Goal: Navigation & Orientation: Find specific page/section

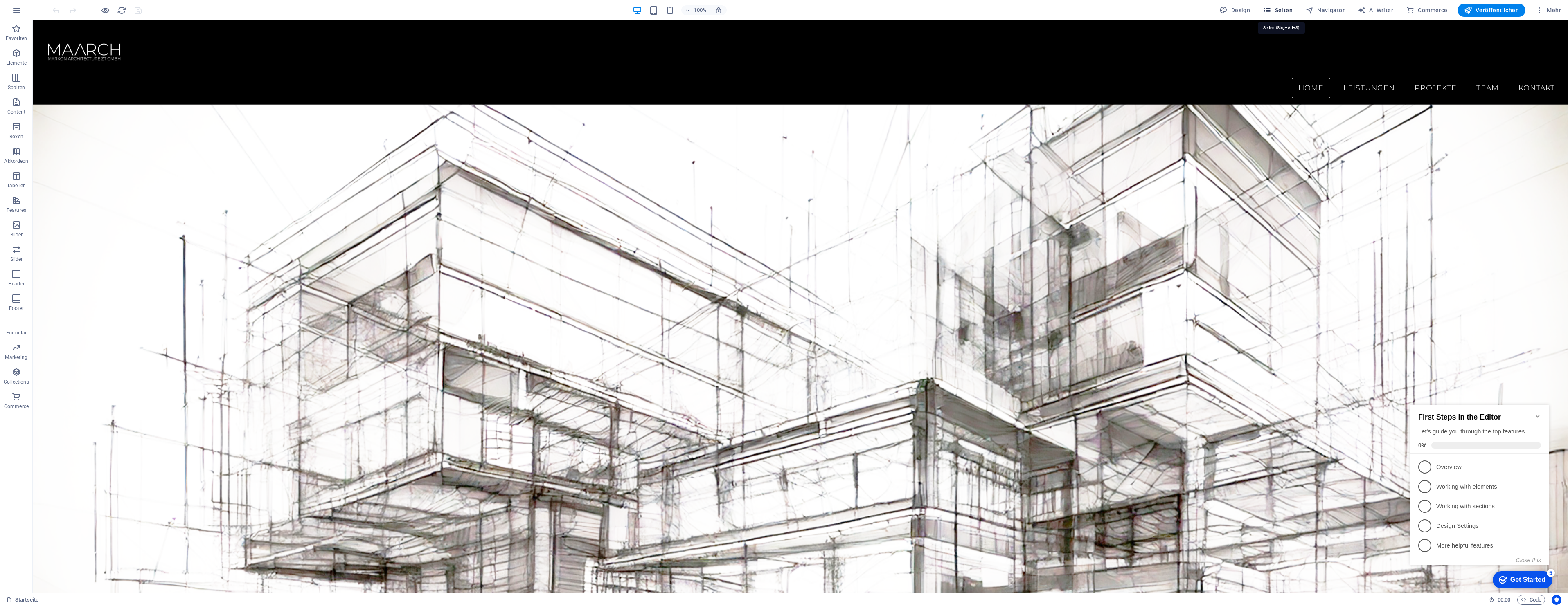
click at [1280, 10] on span "Seiten" at bounding box center [1278, 10] width 29 height 8
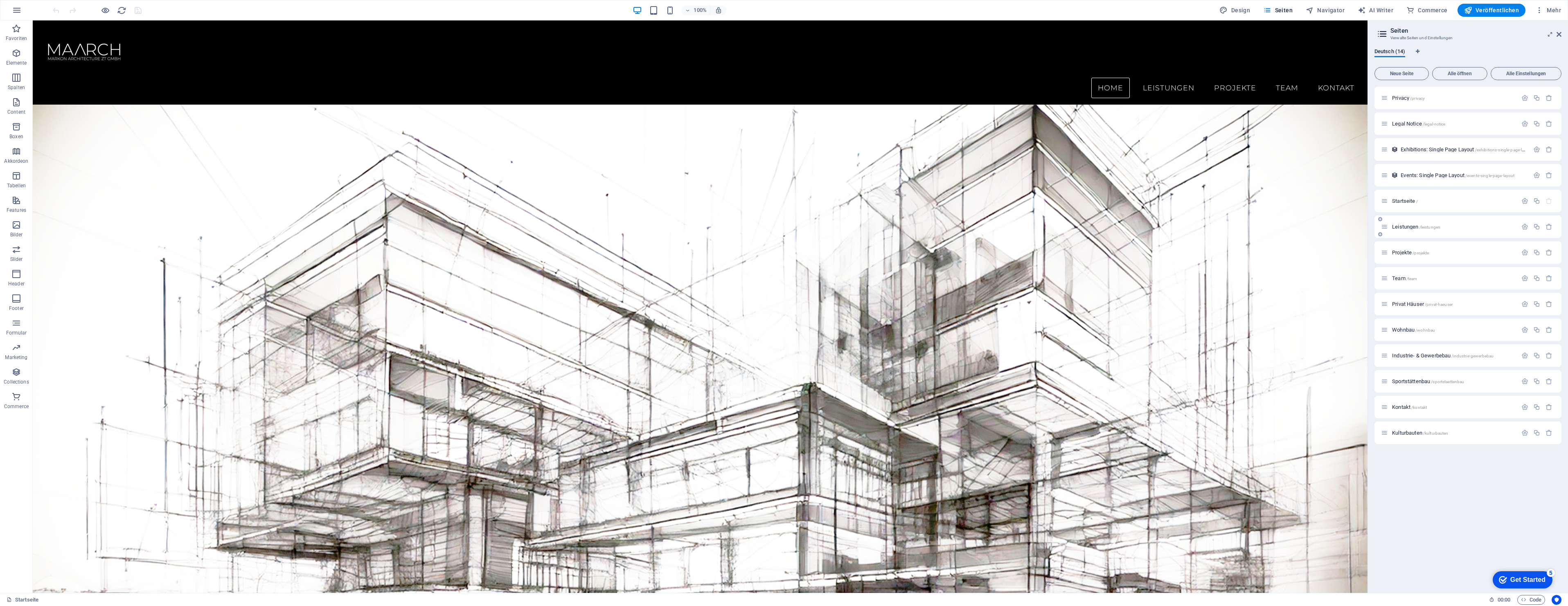
click at [1396, 220] on div "Leistungen /leistungen" at bounding box center [1468, 226] width 187 height 23
click at [1402, 228] on span "Leistungen /leistungen" at bounding box center [1416, 227] width 48 height 6
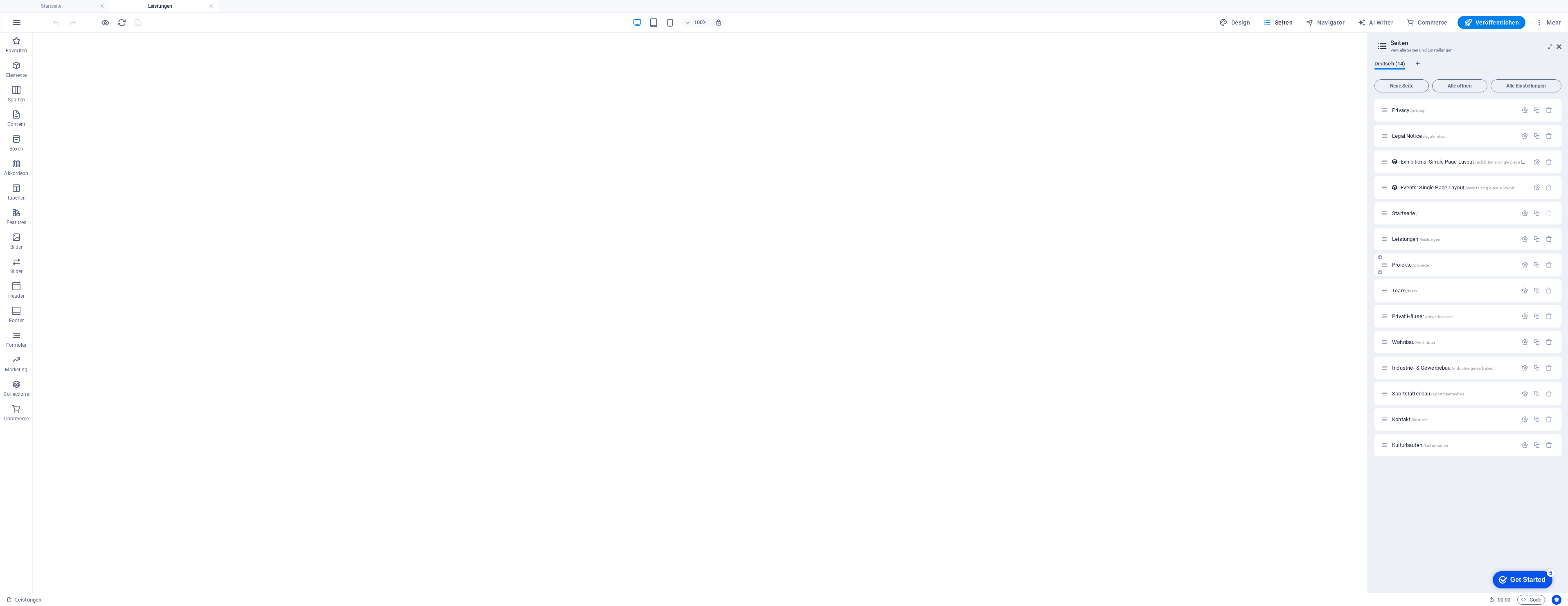
click at [1403, 243] on div "Leistungen /leistungen" at bounding box center [1449, 239] width 136 height 9
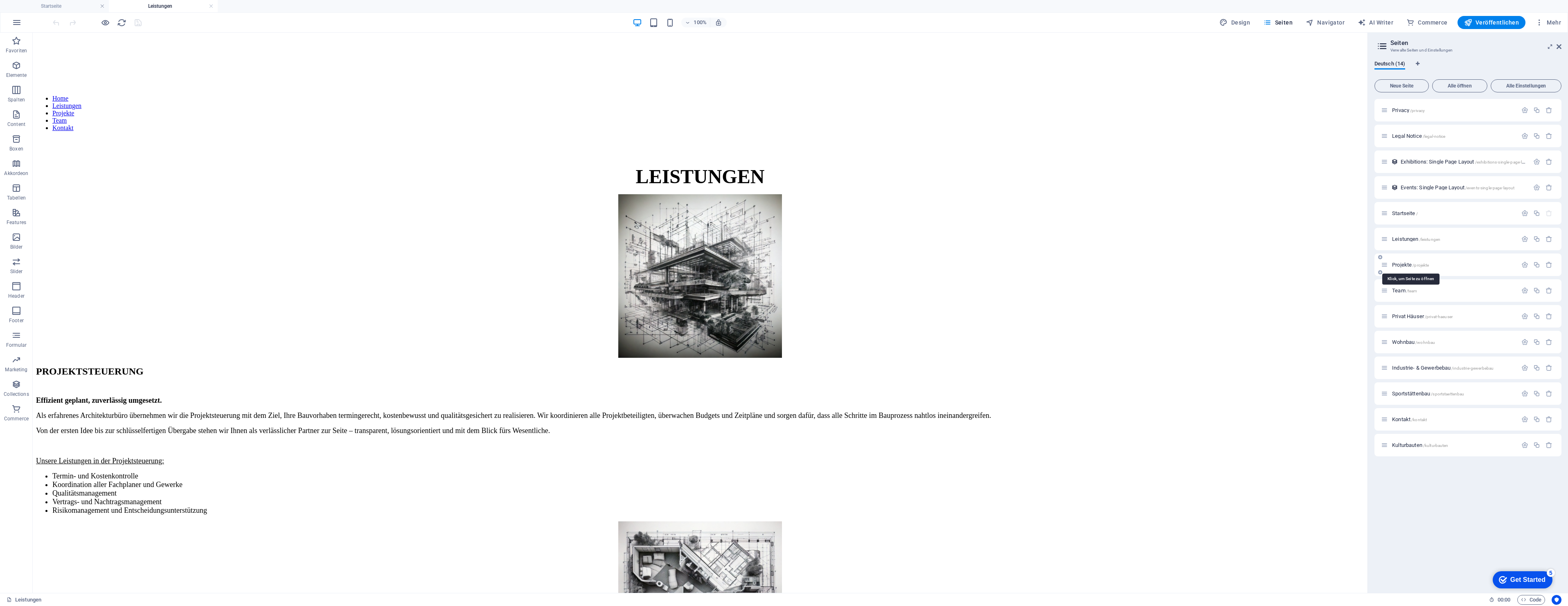
click at [1404, 267] on span "Projekte /projekte" at bounding box center [1410, 265] width 37 height 6
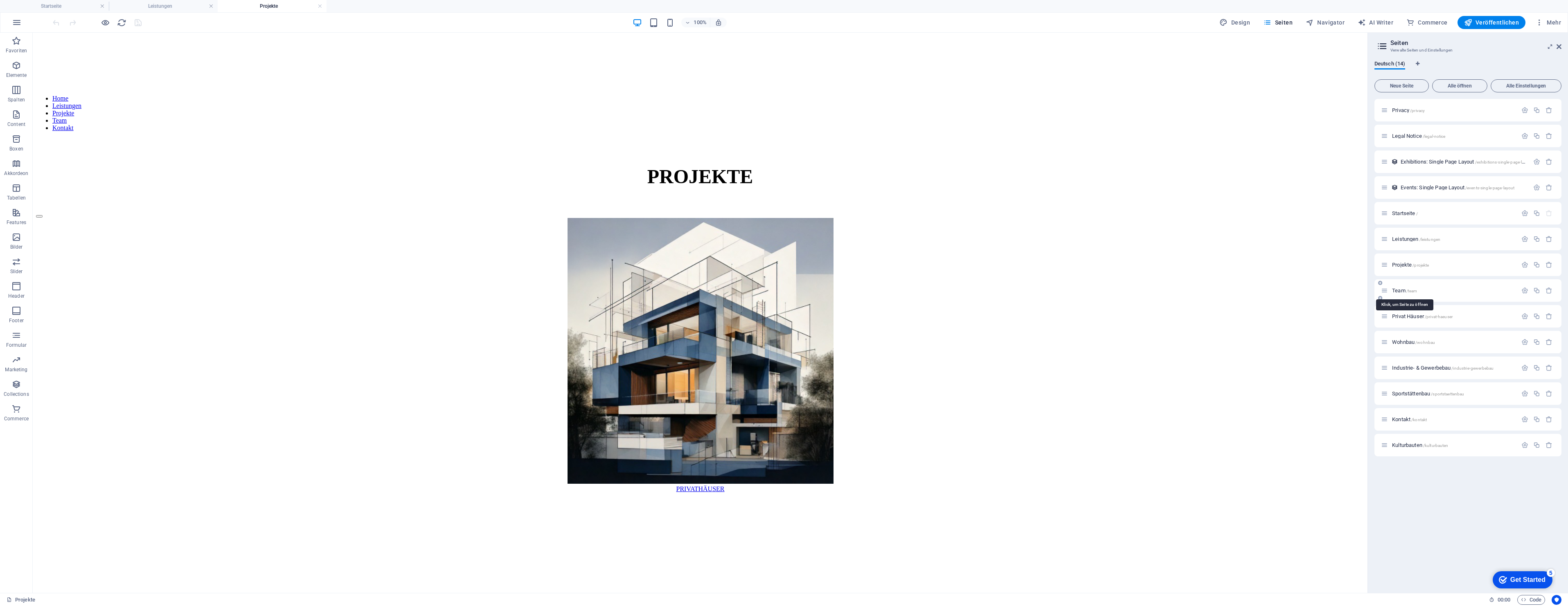
click at [1404, 292] on span "Team /team" at bounding box center [1404, 291] width 25 height 6
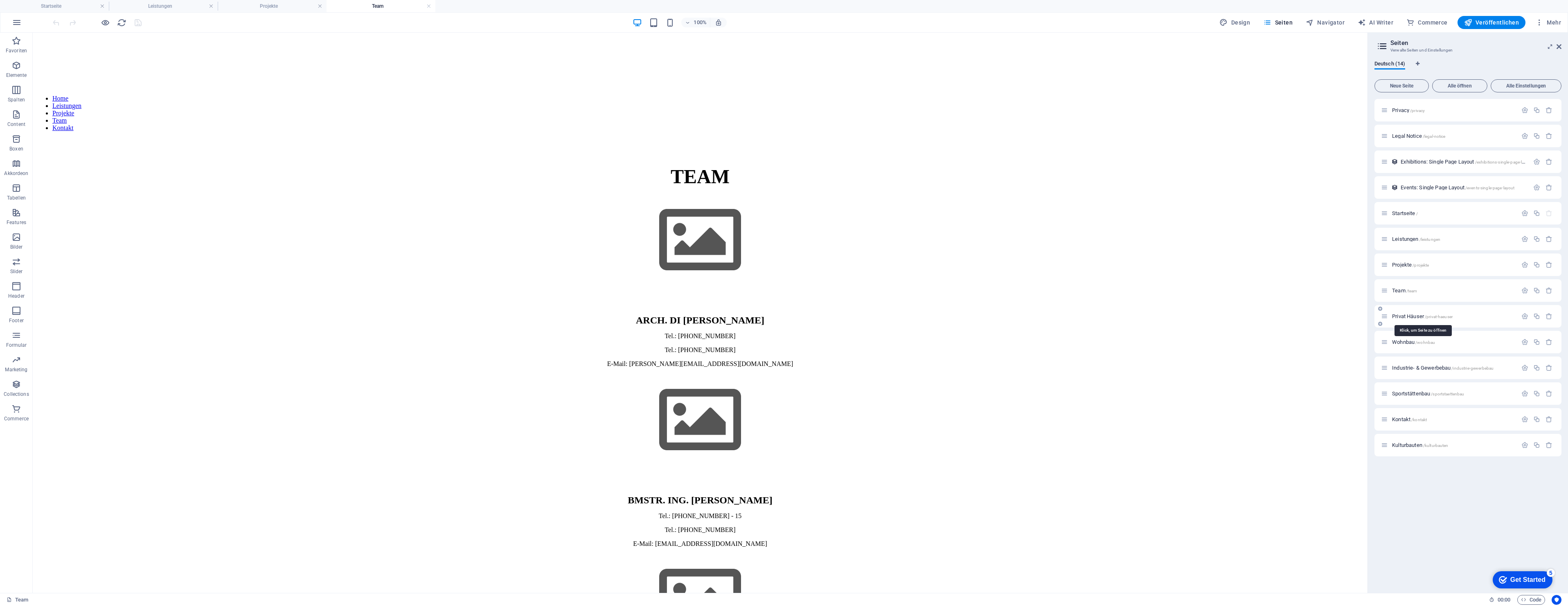
click at [1406, 316] on span "Privat Häuser /privat-haeuser" at bounding box center [1422, 316] width 60 height 6
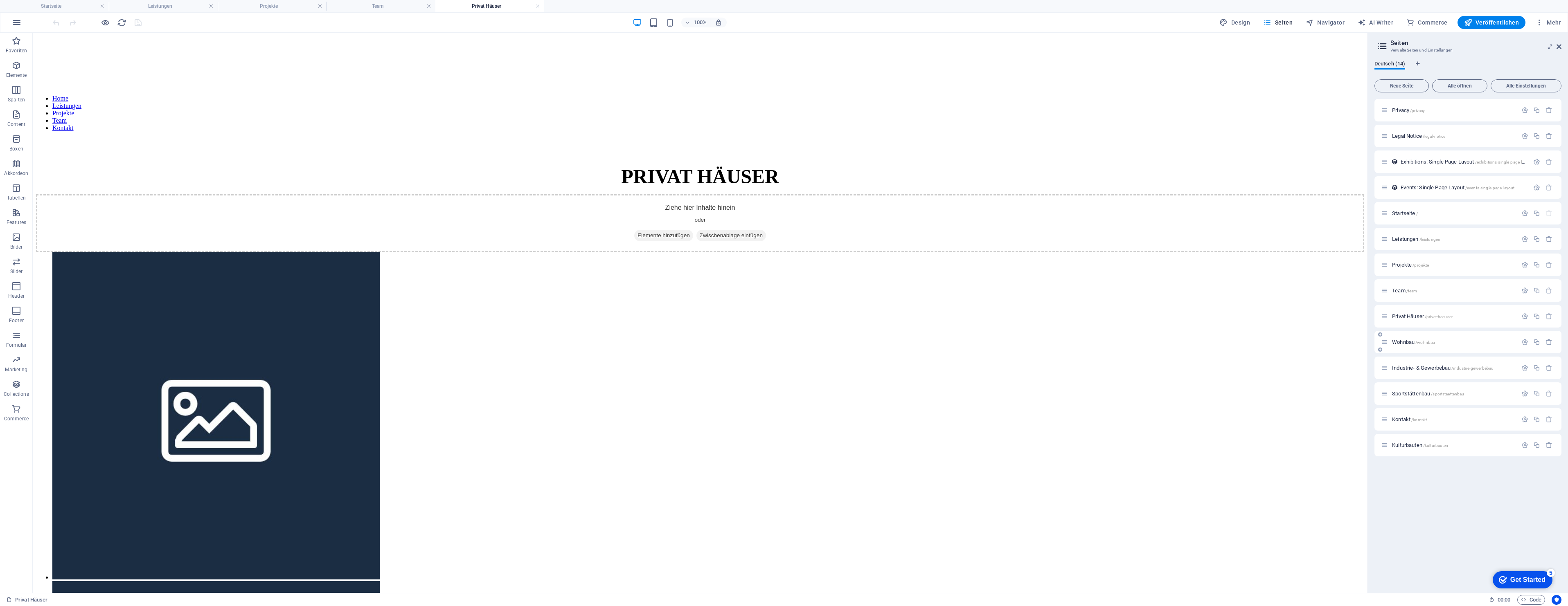
click at [1402, 340] on span "Wohnbau /wohnbau" at bounding box center [1413, 342] width 43 height 6
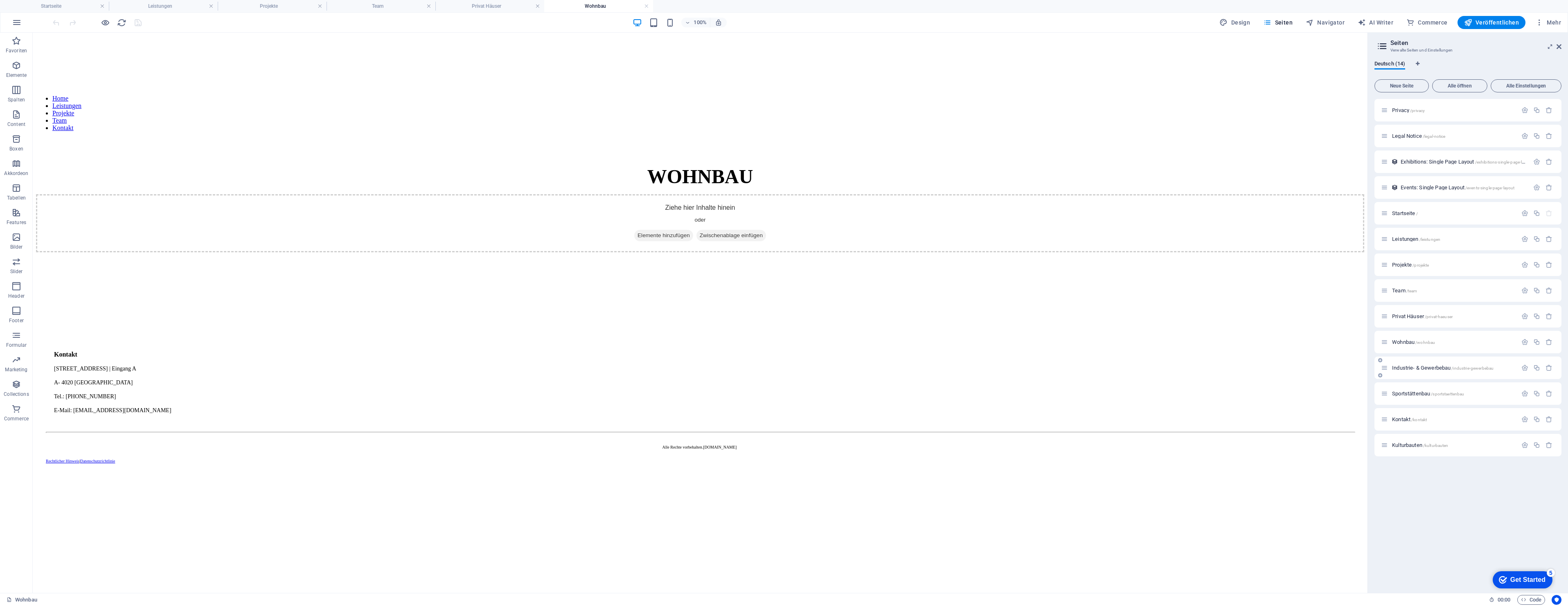
click at [1410, 369] on span "Industrie- & Gewerbebau /industrie-gewerbebau" at bounding box center [1443, 368] width 102 height 6
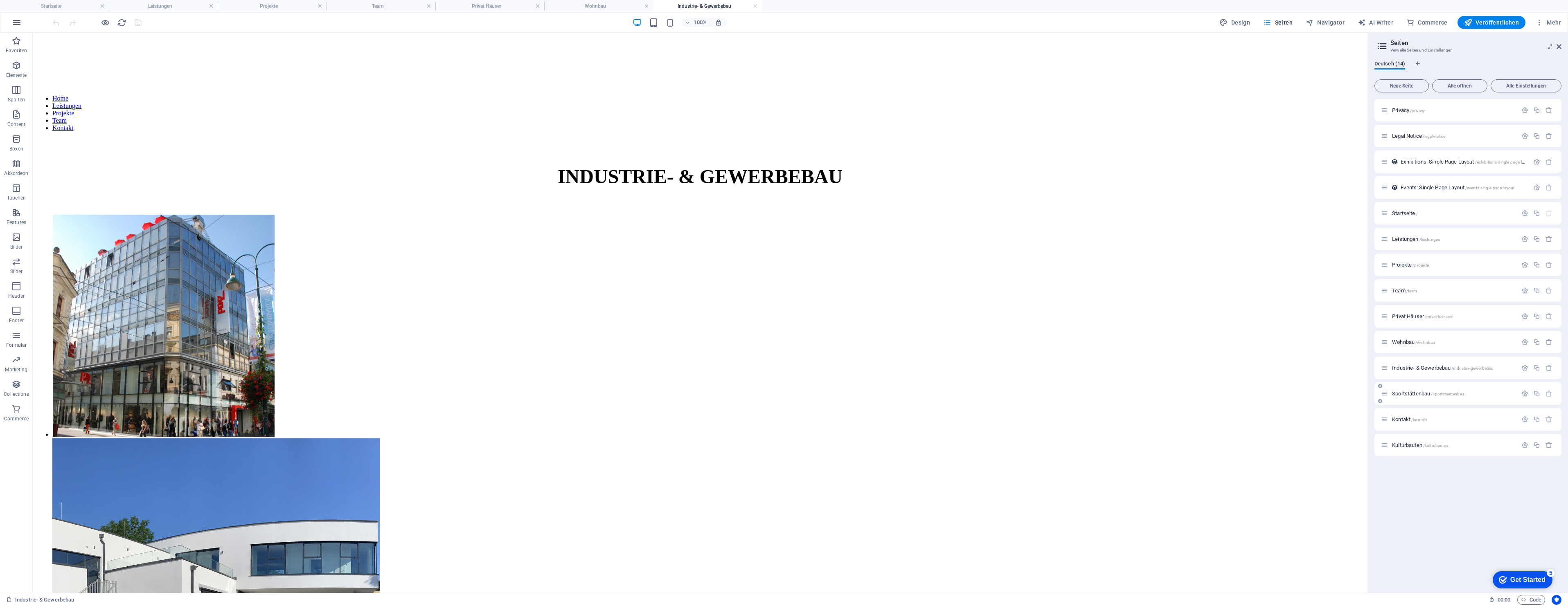
click at [1413, 395] on span "Sportstättenbau /sportstaettenbau" at bounding box center [1428, 394] width 72 height 6
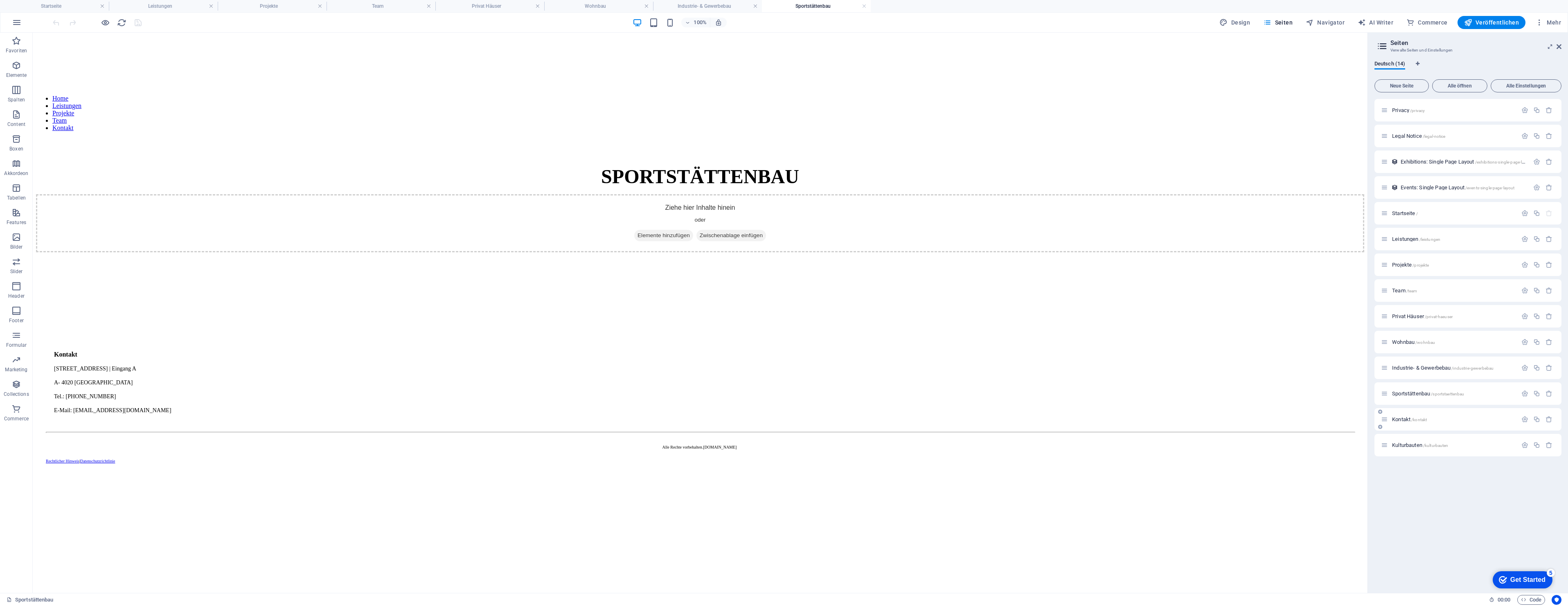
click at [1406, 416] on div "Kontakt /kontakt" at bounding box center [1449, 419] width 136 height 9
click at [1405, 418] on span "Kontakt /kontakt" at bounding box center [1409, 419] width 35 height 6
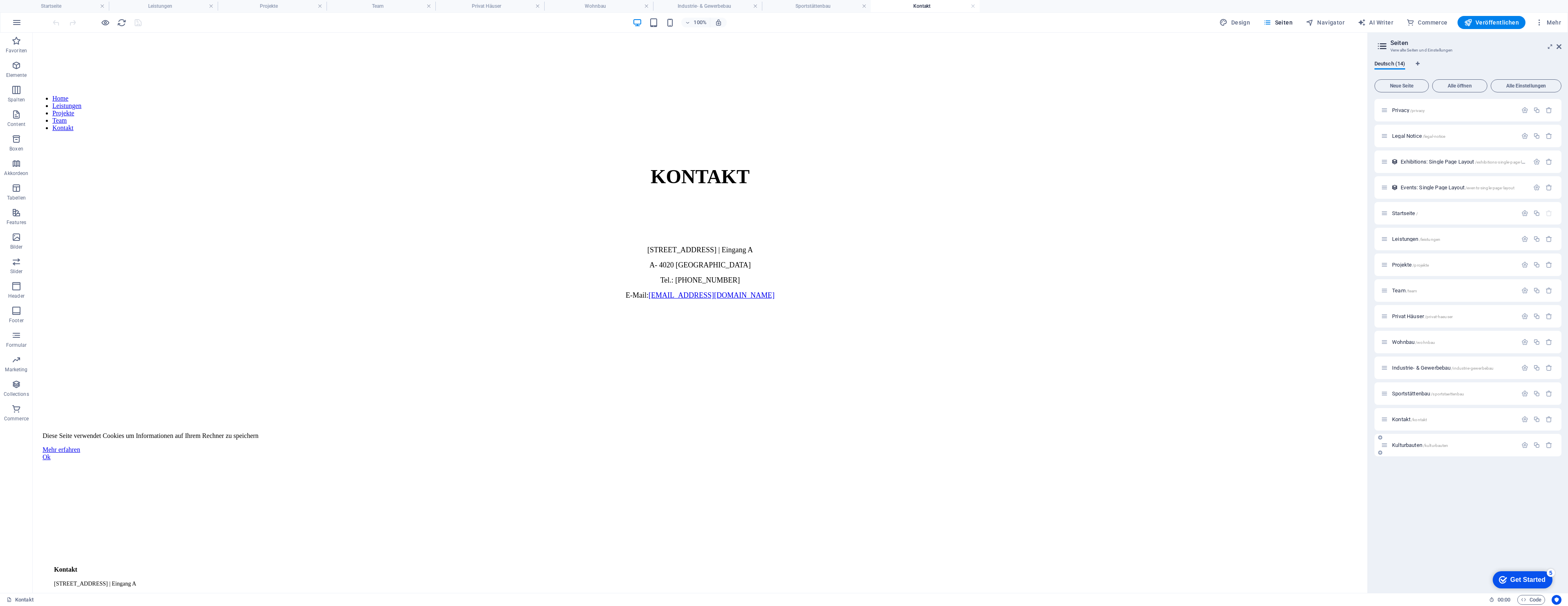
click at [1404, 448] on div "Kulturbauten /kulturbauten" at bounding box center [1449, 445] width 136 height 9
click at [1404, 445] on span "Kulturbauten /kulturbauten" at bounding box center [1420, 445] width 56 height 6
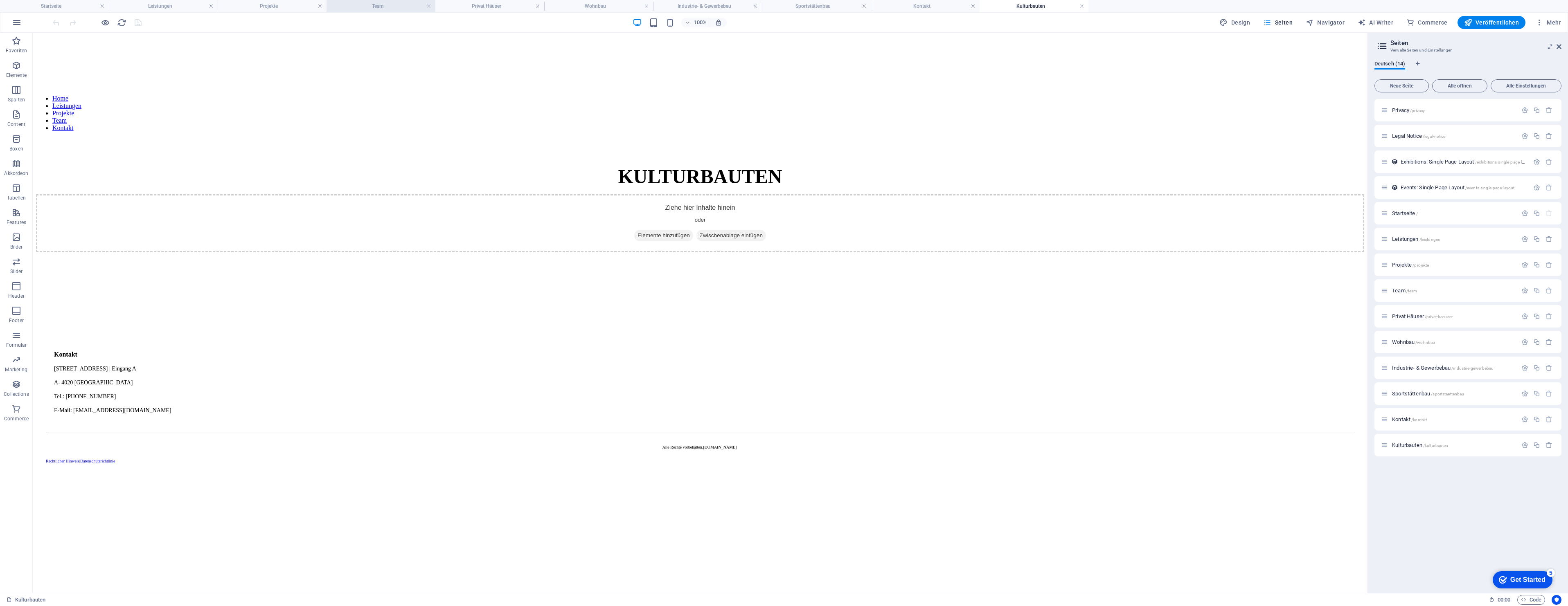
click at [364, 4] on h4 "Team" at bounding box center [380, 6] width 109 height 9
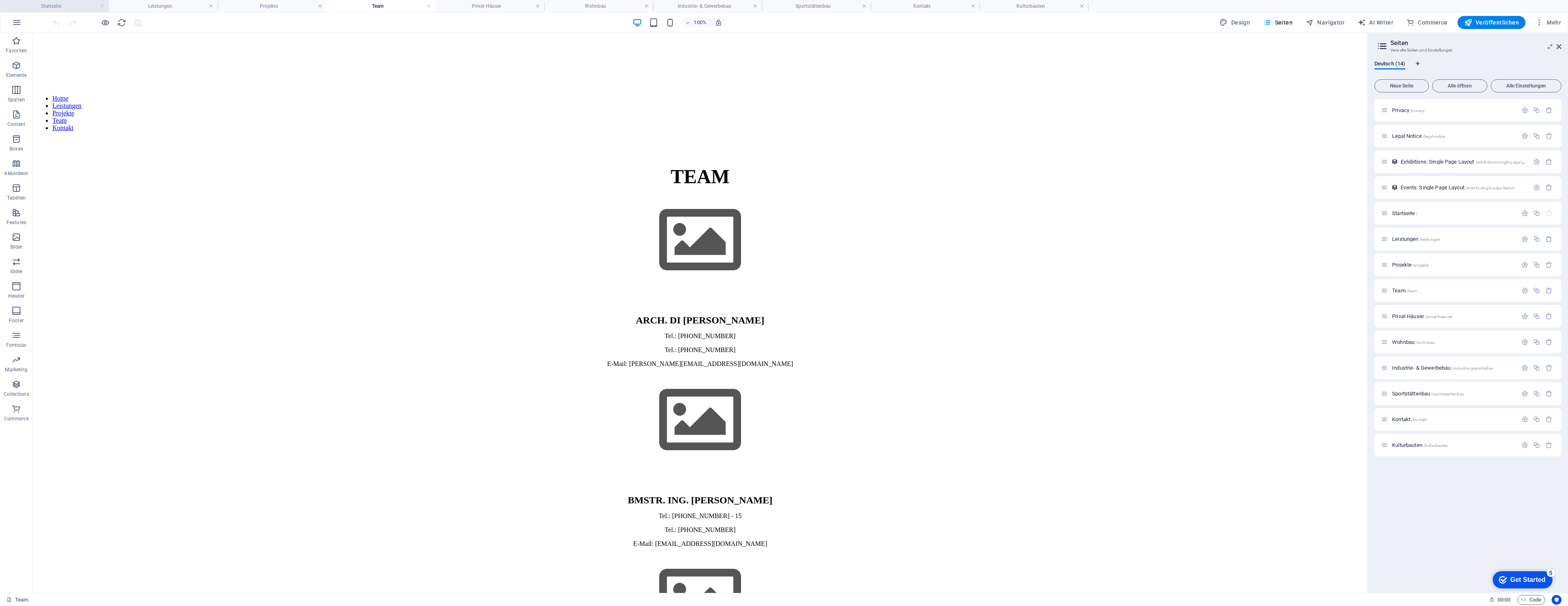
click at [68, 8] on h4 "Startseite" at bounding box center [54, 6] width 109 height 9
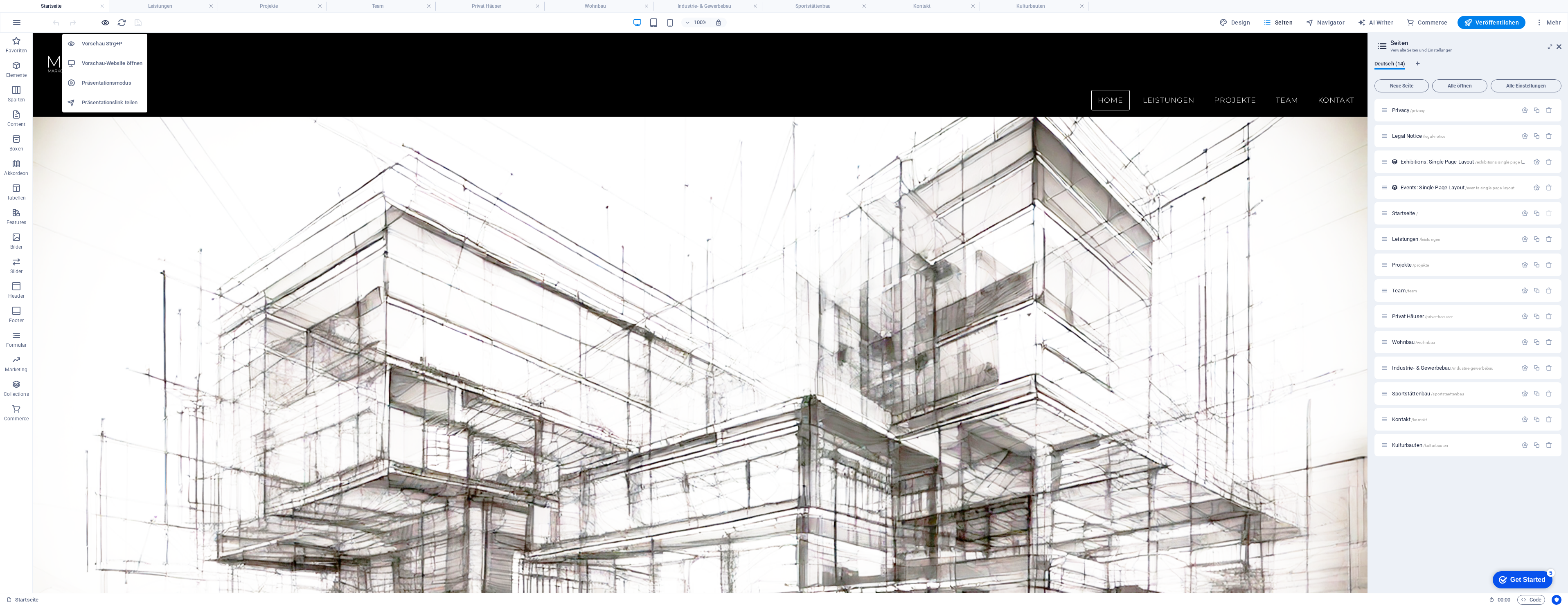
click at [107, 19] on icon "button" at bounding box center [105, 23] width 9 height 9
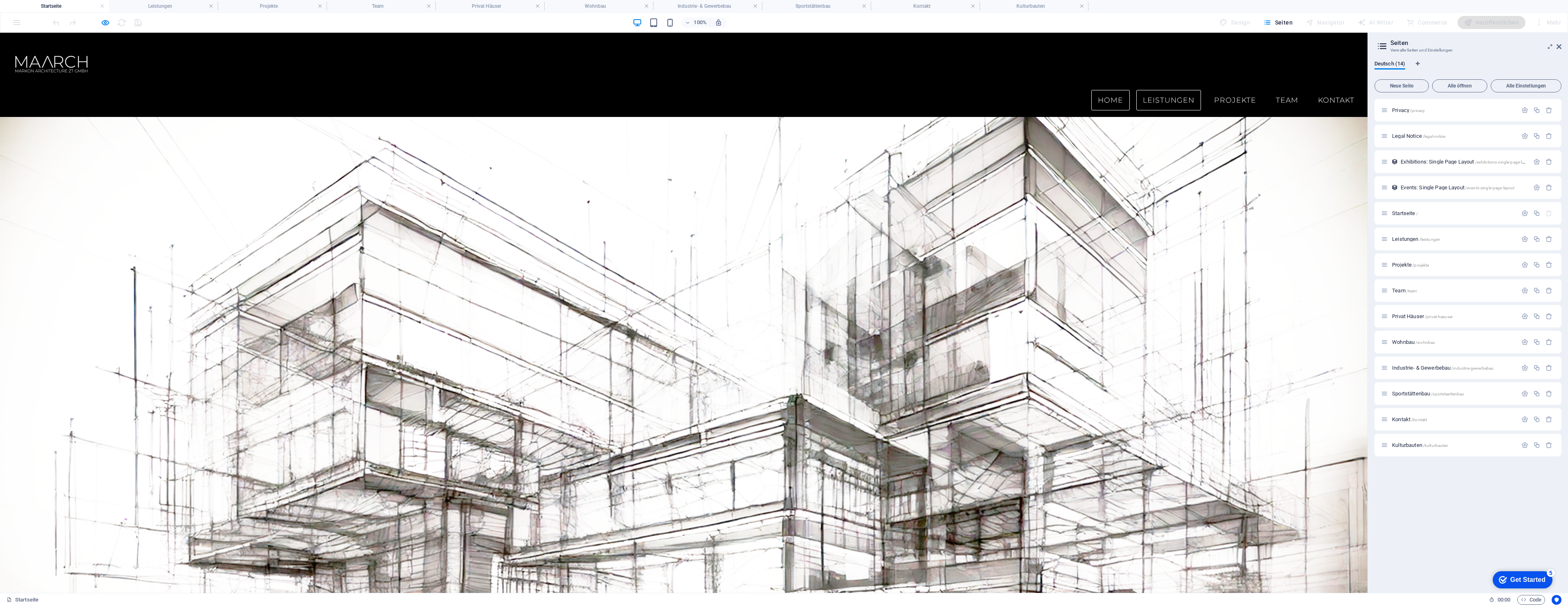
click at [1160, 90] on link "Leistungen" at bounding box center [1169, 100] width 65 height 21
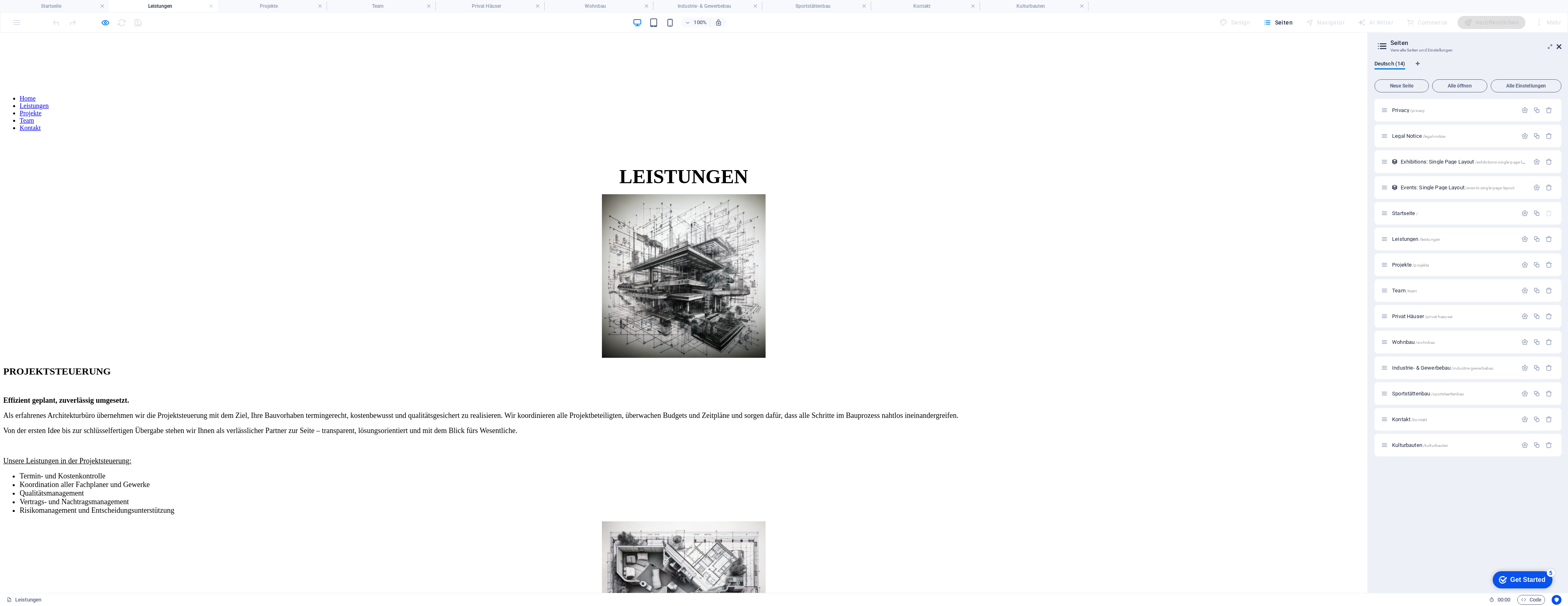
click at [1559, 48] on icon at bounding box center [1559, 46] width 5 height 7
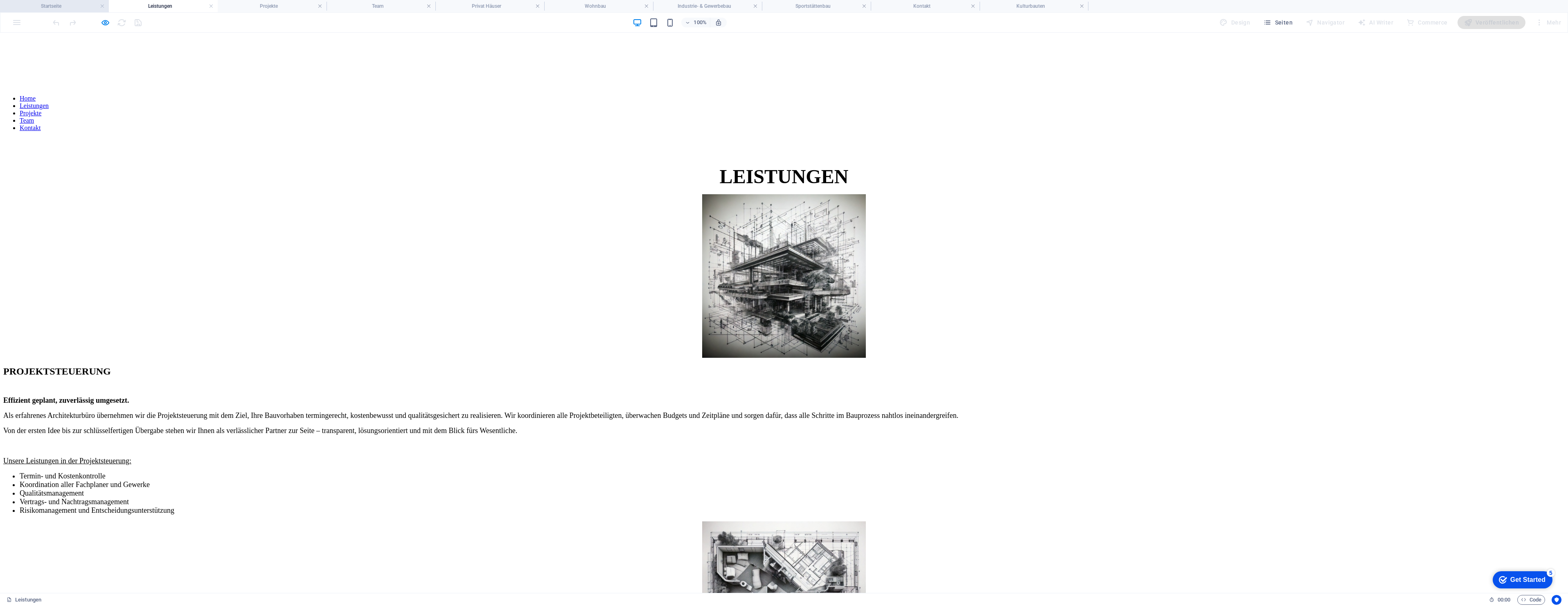
click at [30, 8] on h4 "Startseite" at bounding box center [54, 6] width 109 height 9
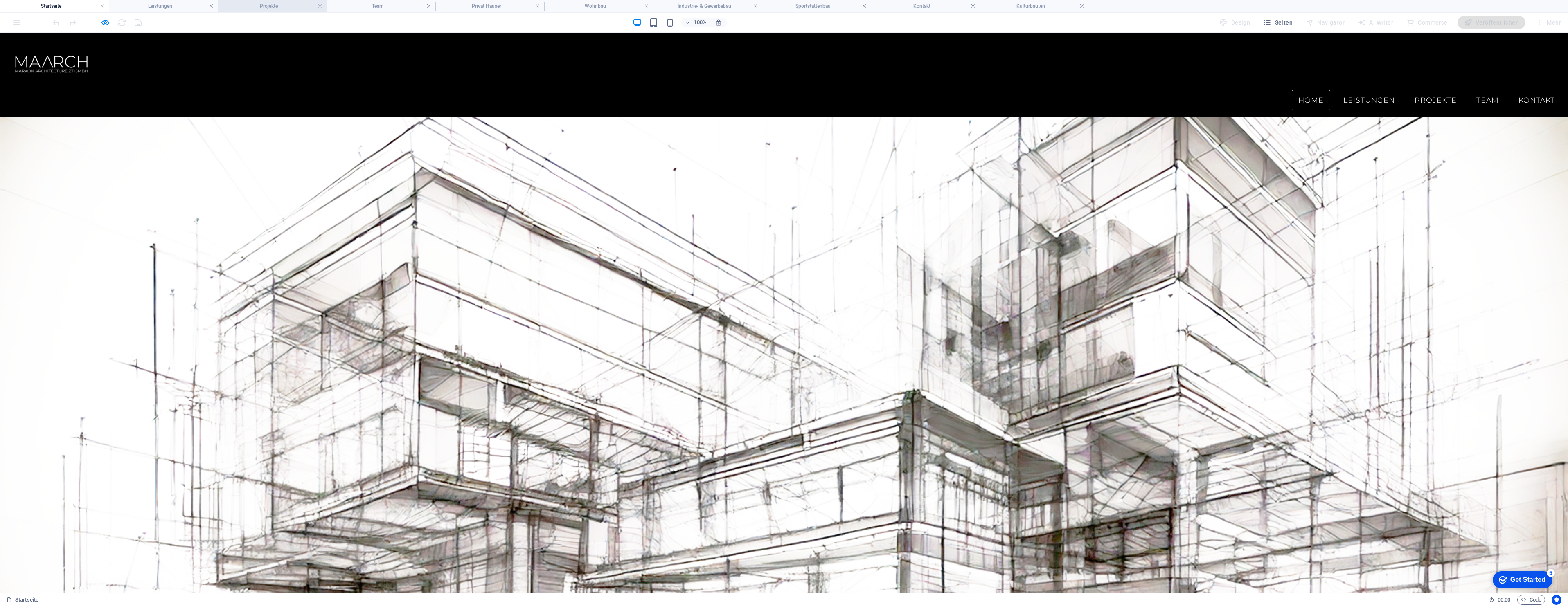
click at [274, 7] on h4 "Projekte" at bounding box center [272, 6] width 109 height 9
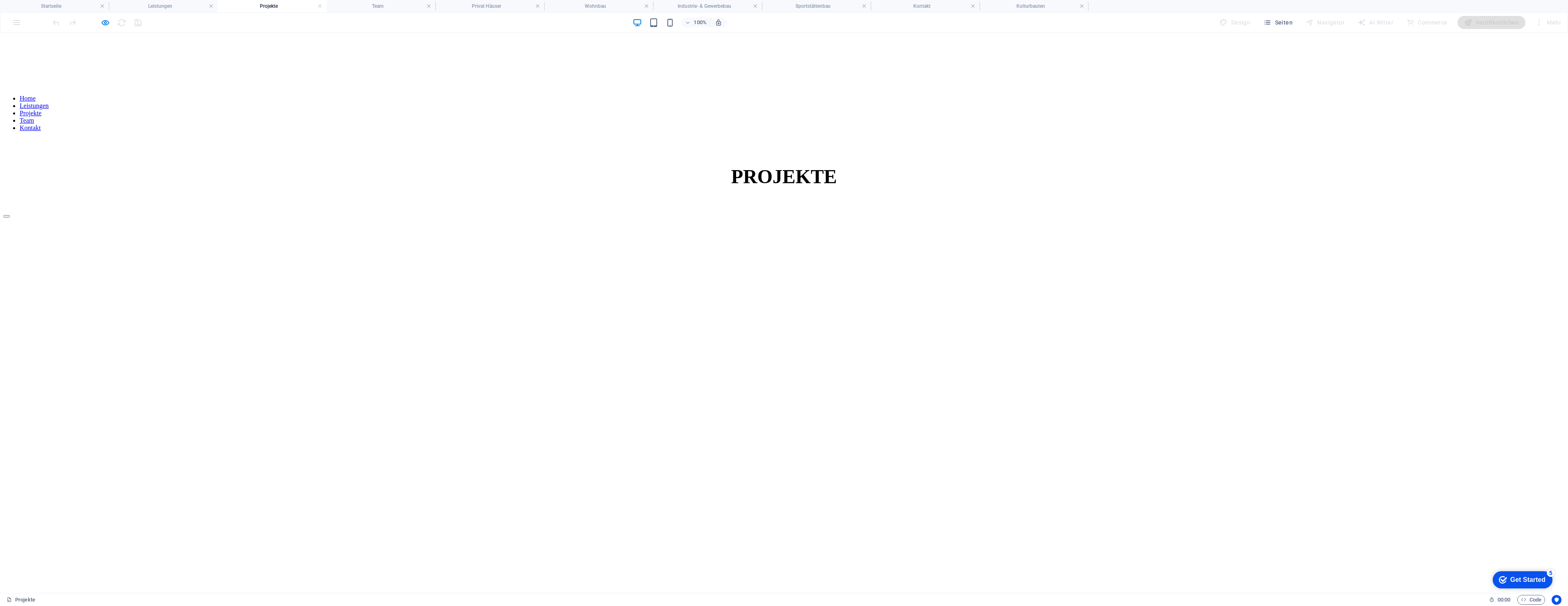
click at [10, 218] on button "button" at bounding box center [6, 217] width 7 height 2
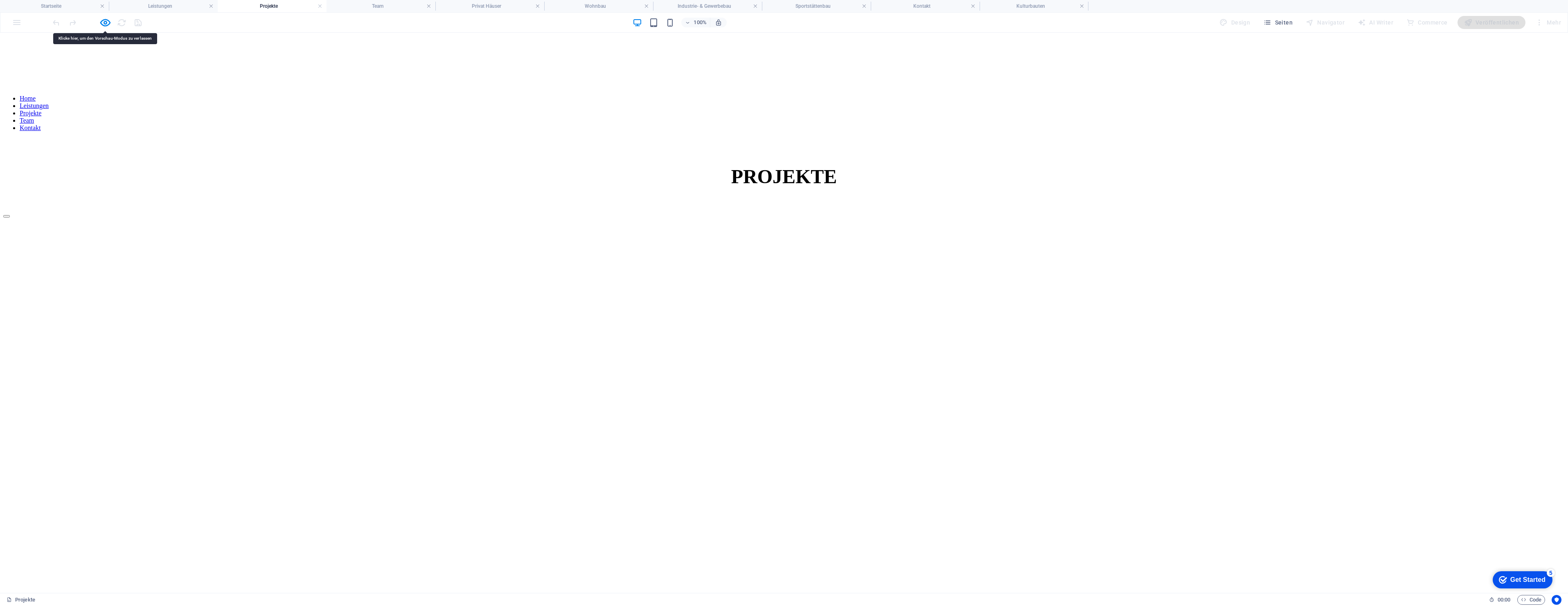
click at [10, 218] on button "button" at bounding box center [6, 217] width 7 height 2
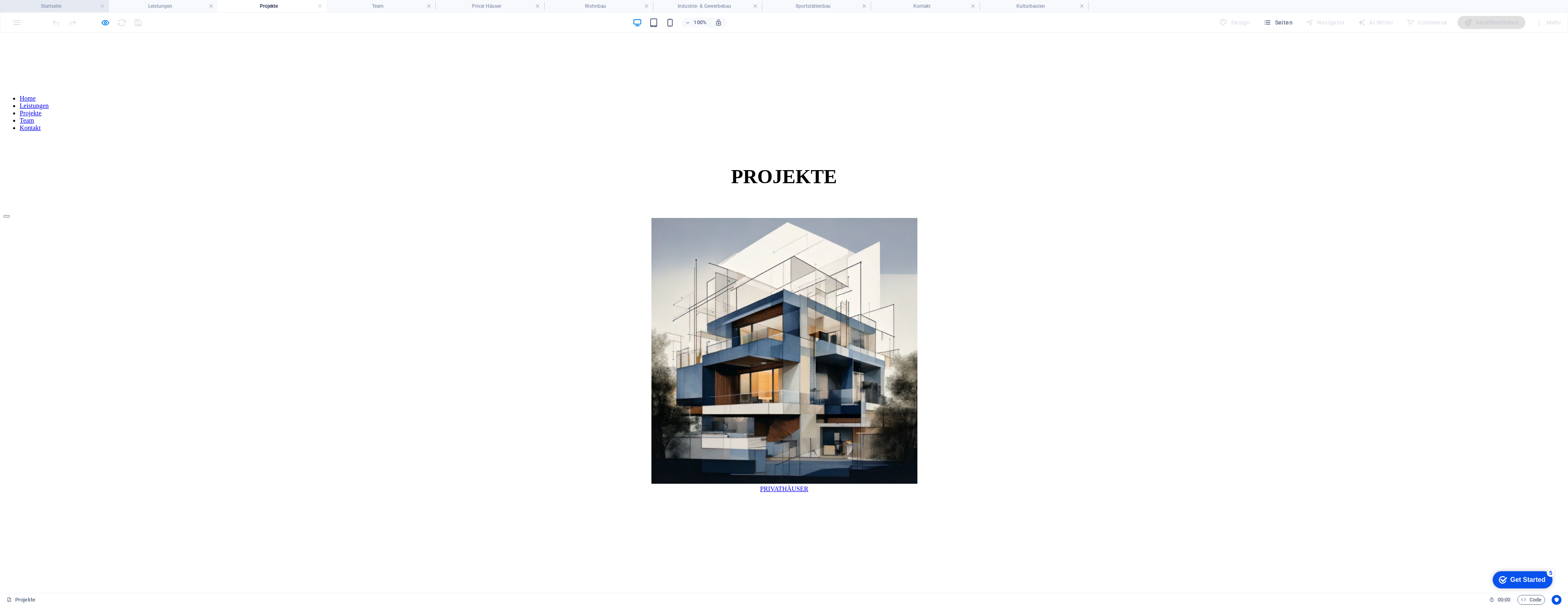
click at [59, 5] on h4 "Startseite" at bounding box center [54, 6] width 109 height 9
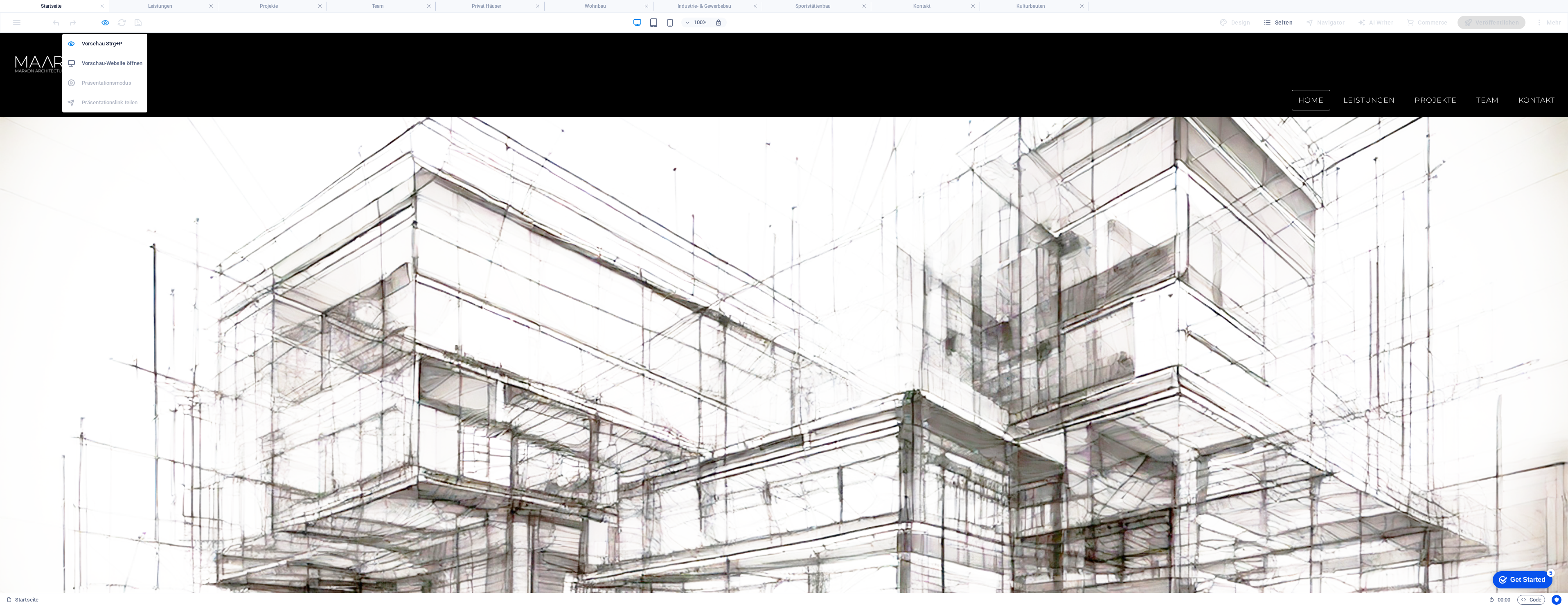
click at [110, 20] on icon "button" at bounding box center [105, 23] width 9 height 9
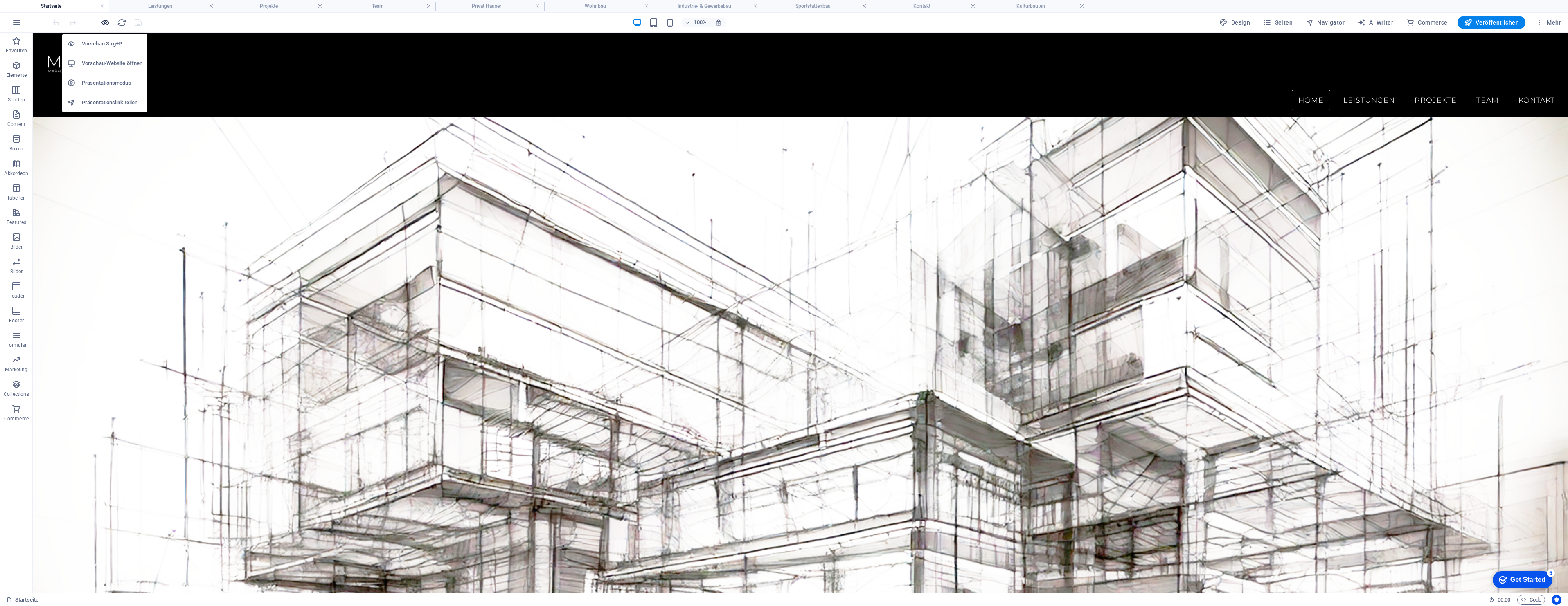
click at [105, 21] on icon "button" at bounding box center [105, 23] width 9 height 9
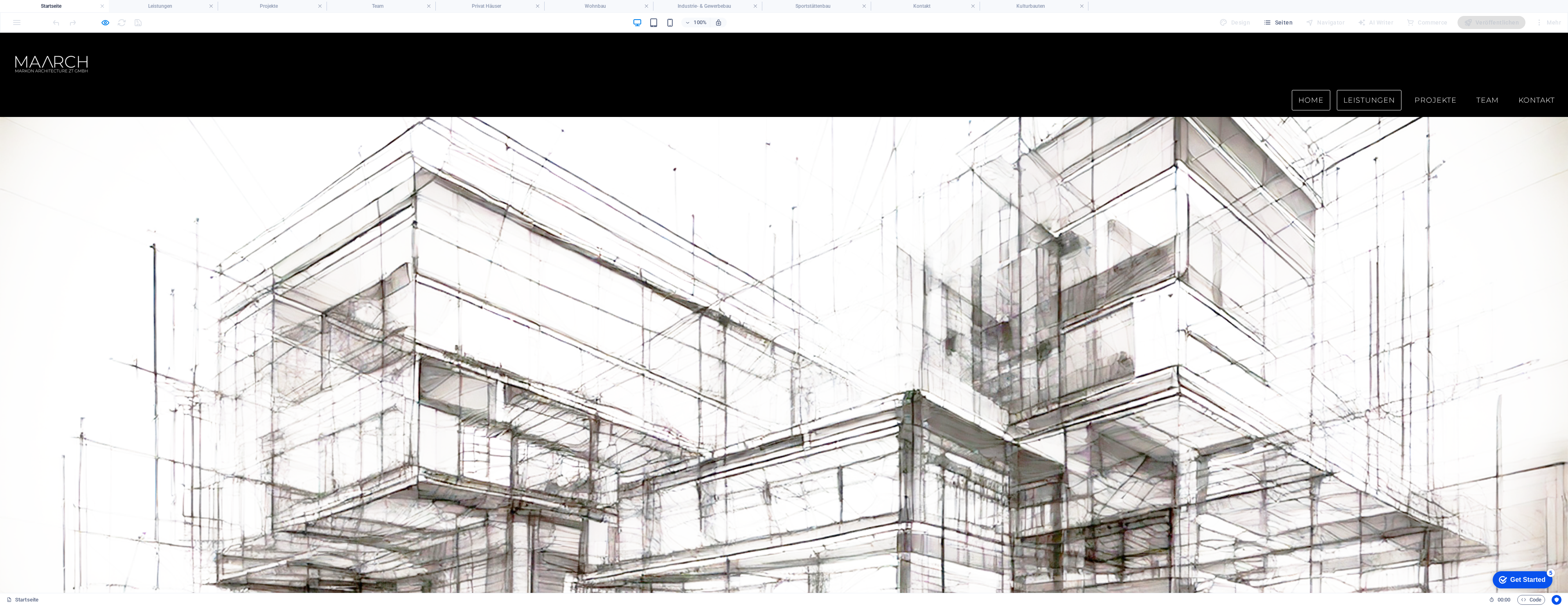
click at [1338, 90] on link "Leistungen" at bounding box center [1369, 100] width 65 height 21
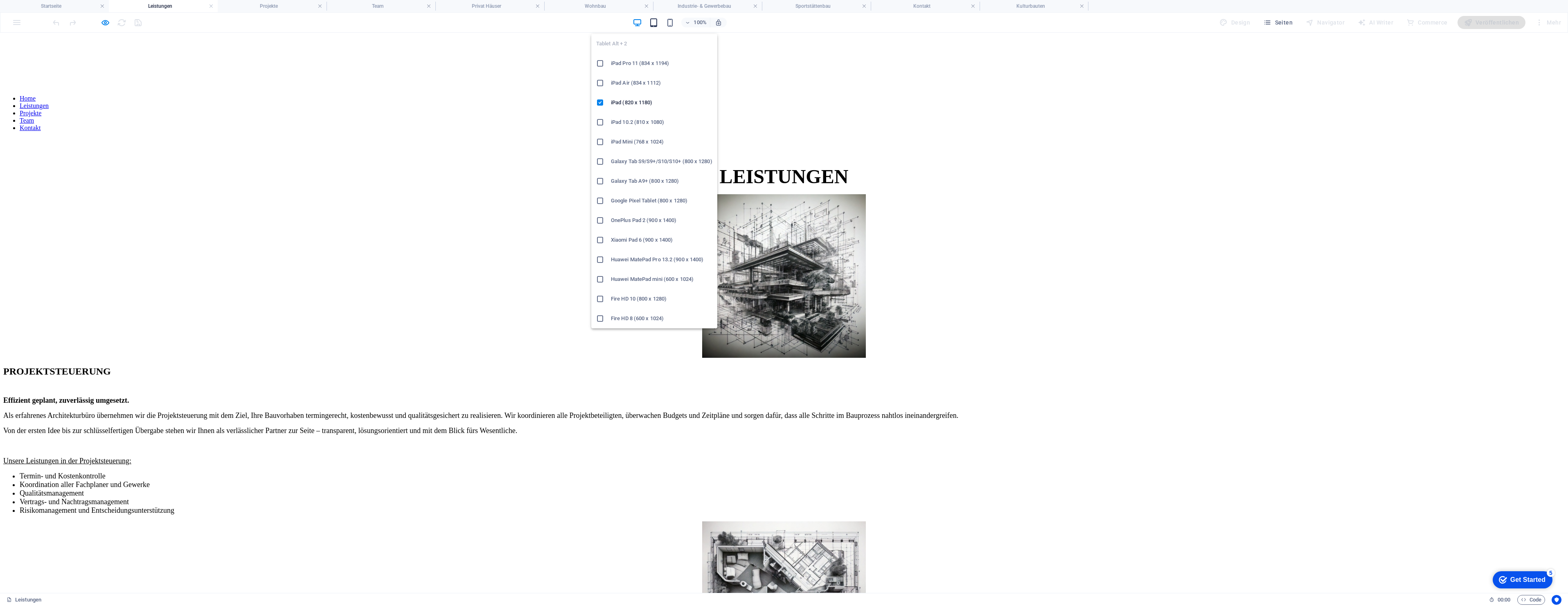
click at [657, 25] on icon "button" at bounding box center [653, 23] width 9 height 9
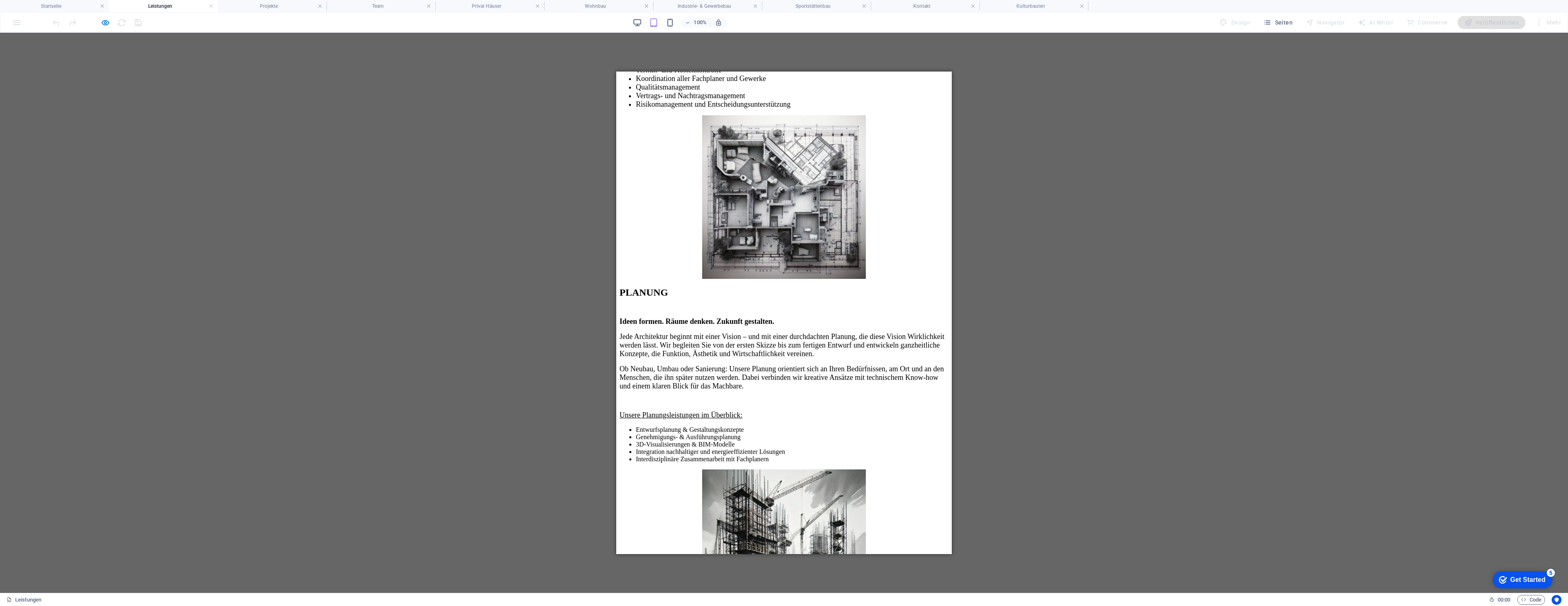
scroll to position [155, 0]
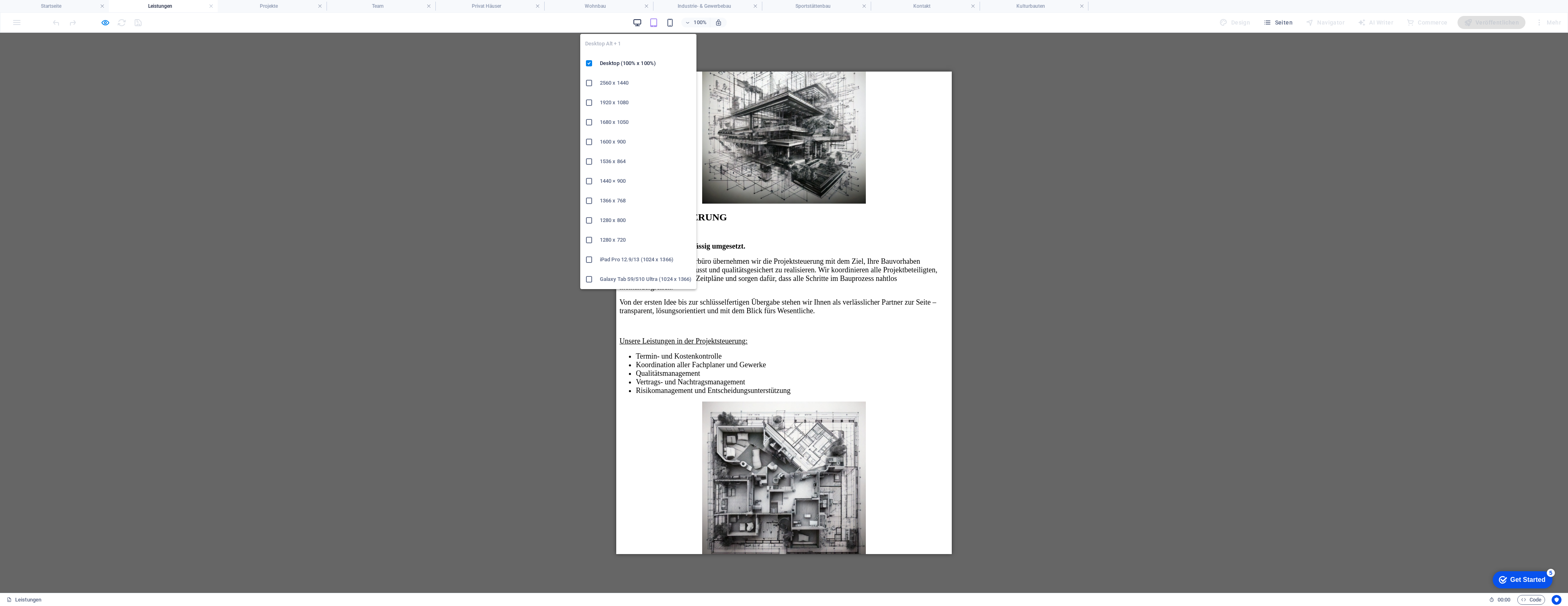
click at [635, 22] on icon "button" at bounding box center [637, 23] width 9 height 9
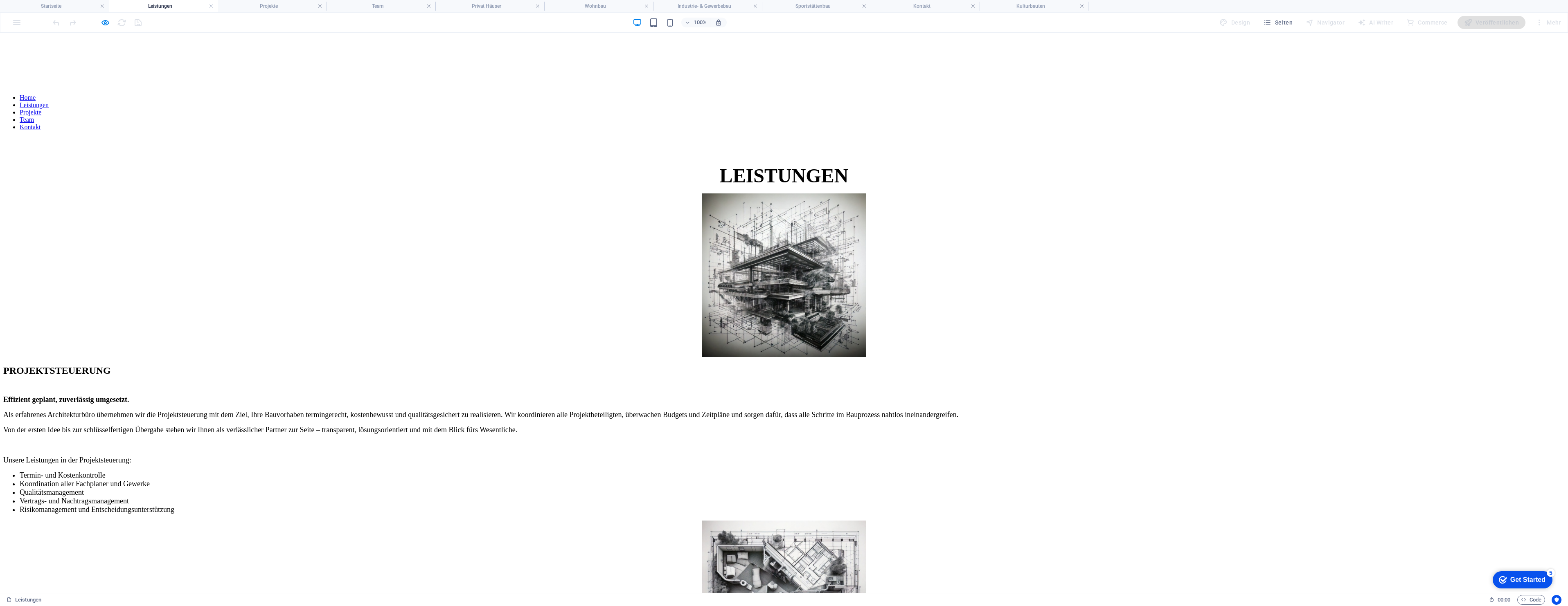
scroll to position [0, 0]
click at [41, 110] on link "Projekte" at bounding box center [30, 113] width 22 height 7
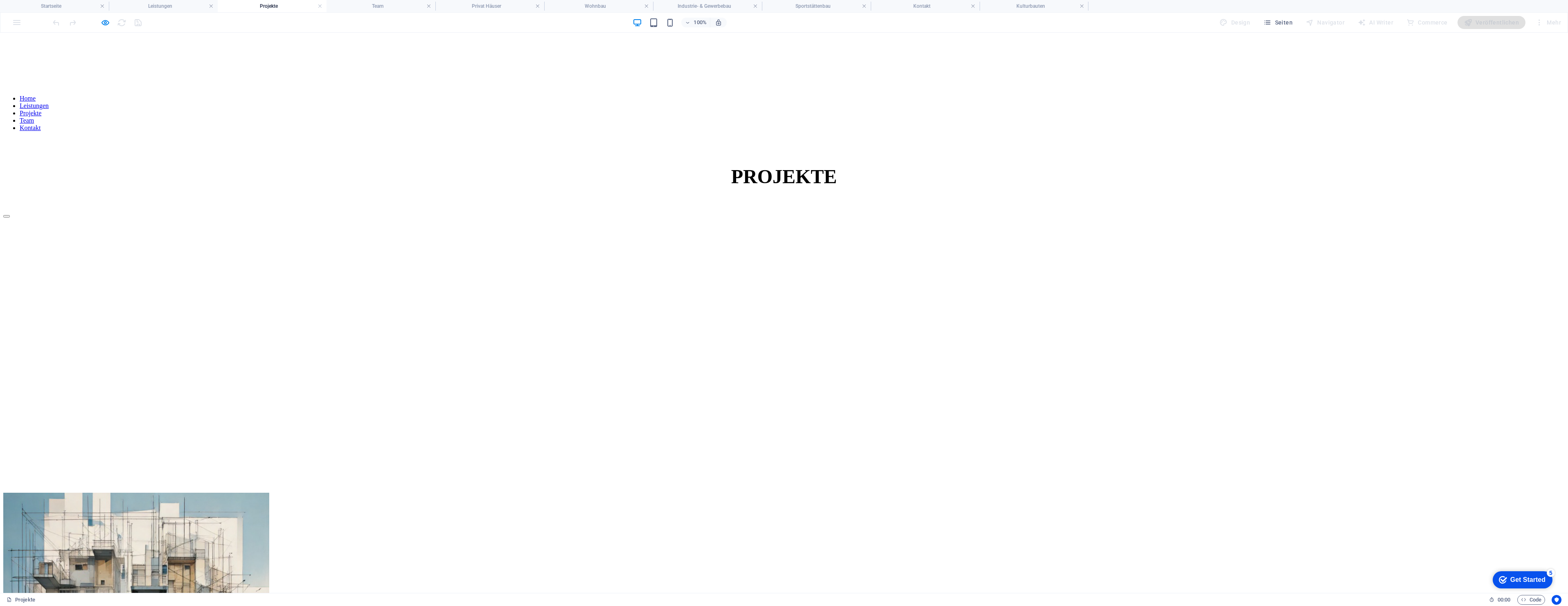
click at [10, 218] on button "button" at bounding box center [6, 217] width 7 height 2
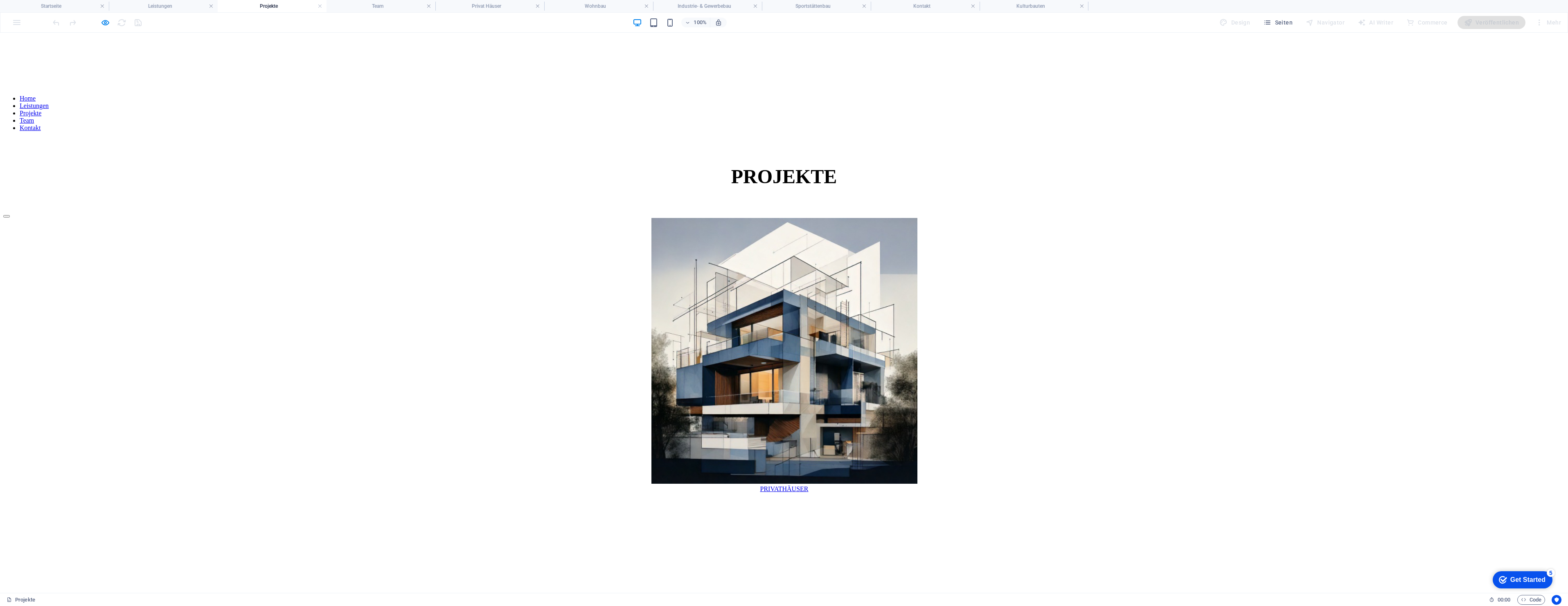
click at [15, 326] on figure "1/5" at bounding box center [784, 352] width 1562 height 268
click at [779, 486] on link "PRIVATHÄUSER" at bounding box center [784, 489] width 48 height 7
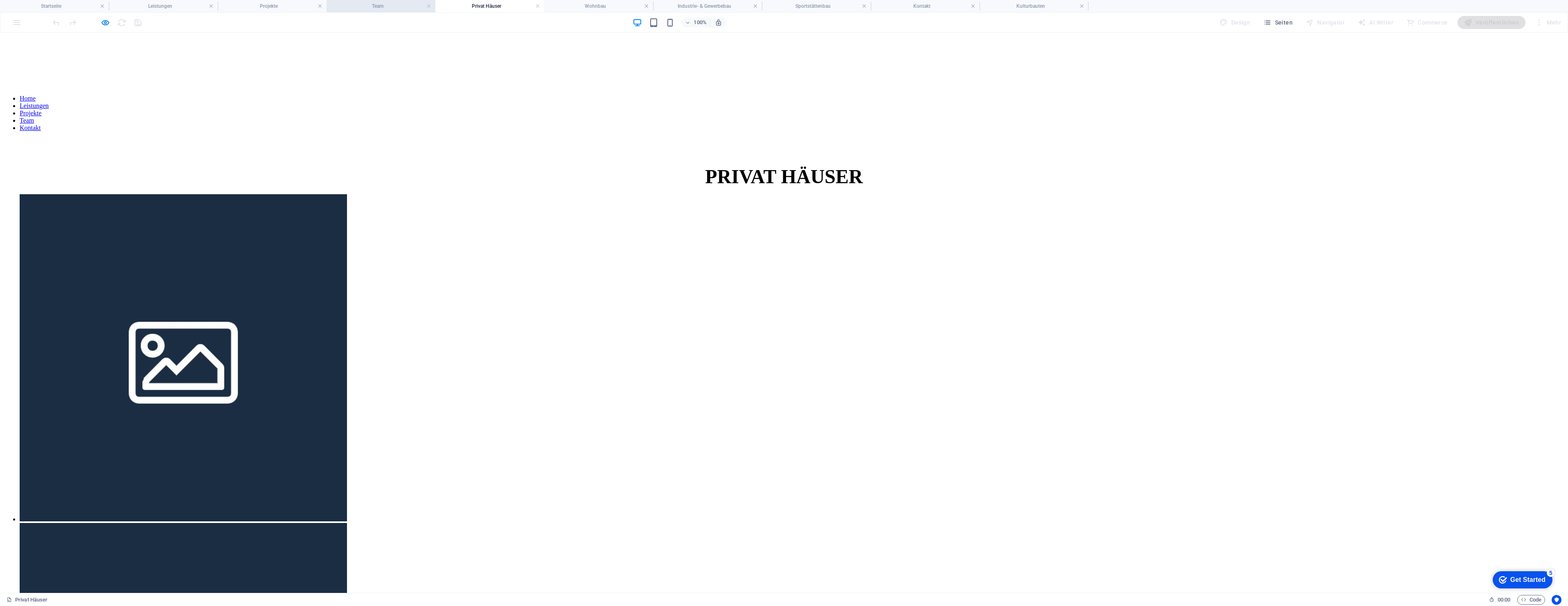
click at [387, 5] on h4 "Team" at bounding box center [380, 6] width 109 height 9
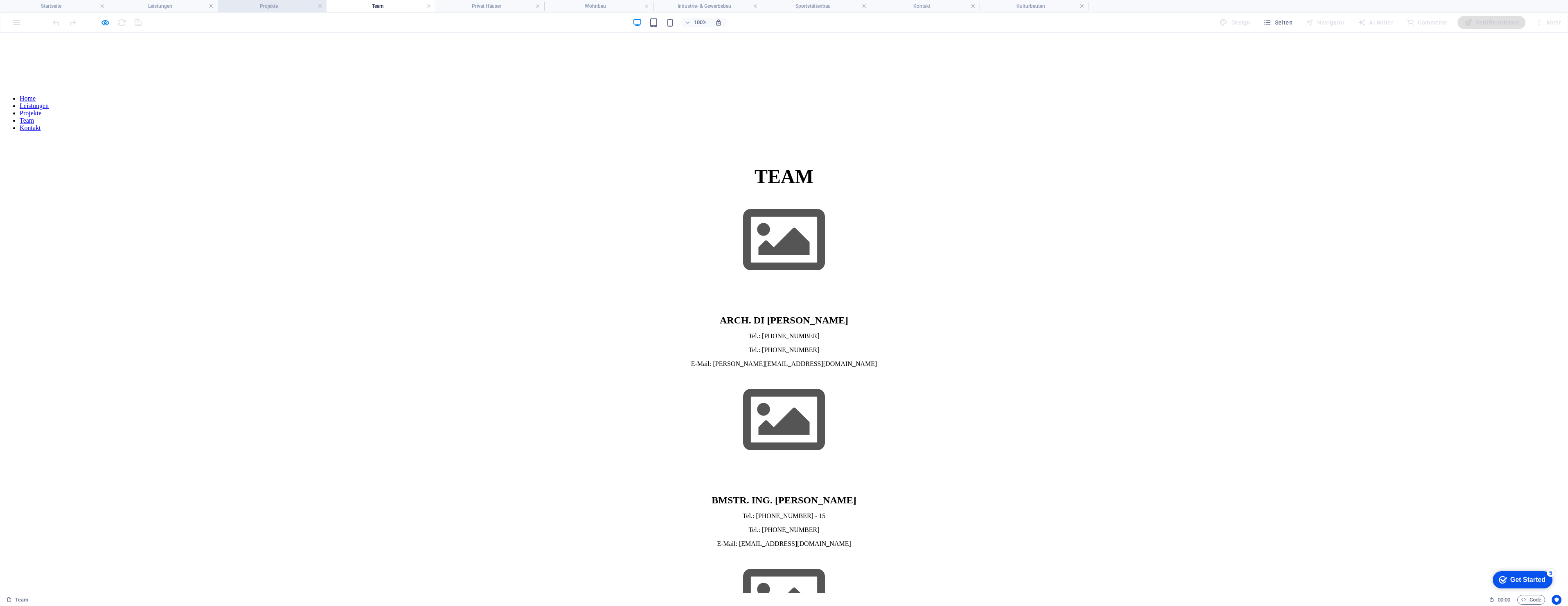
click at [245, 4] on h4 "Projekte" at bounding box center [272, 6] width 109 height 9
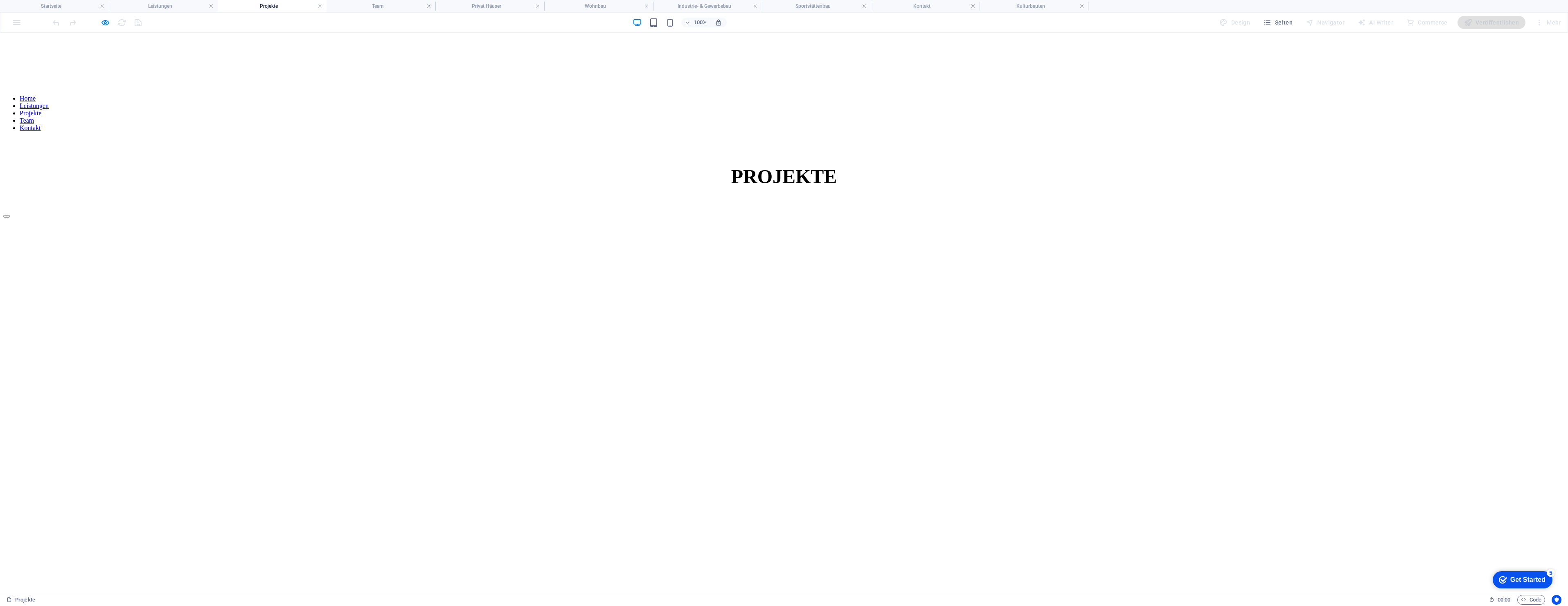
click at [262, 12] on li "Projekte" at bounding box center [272, 6] width 109 height 12
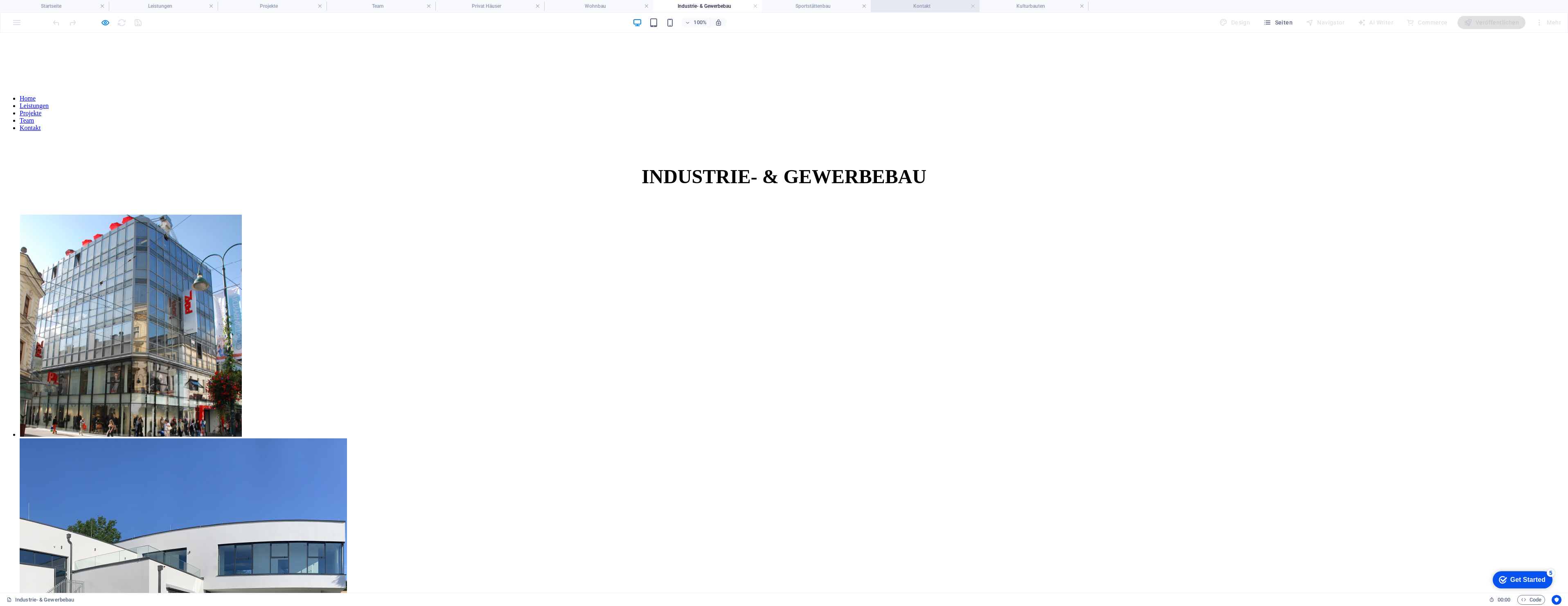
click at [932, 9] on h4 "Kontakt" at bounding box center [925, 6] width 109 height 9
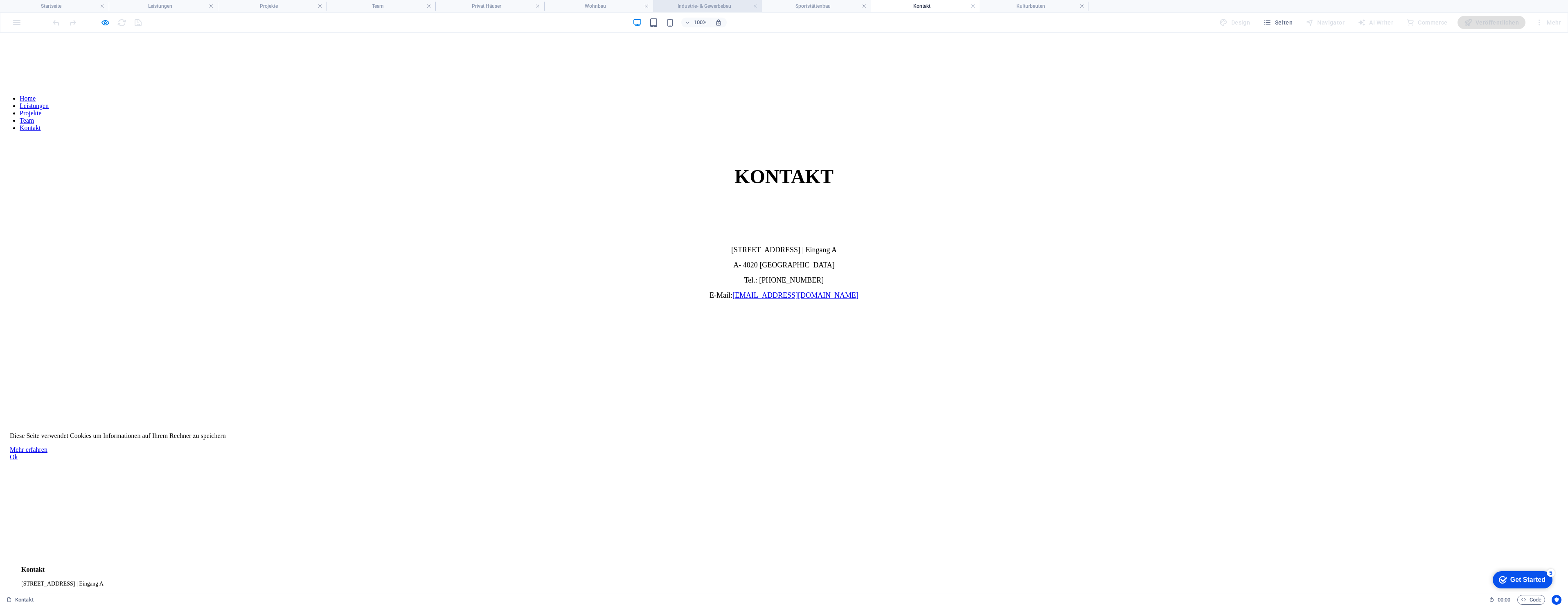
click at [724, 2] on h4 "Industrie- & Gewerbebau" at bounding box center [707, 6] width 109 height 9
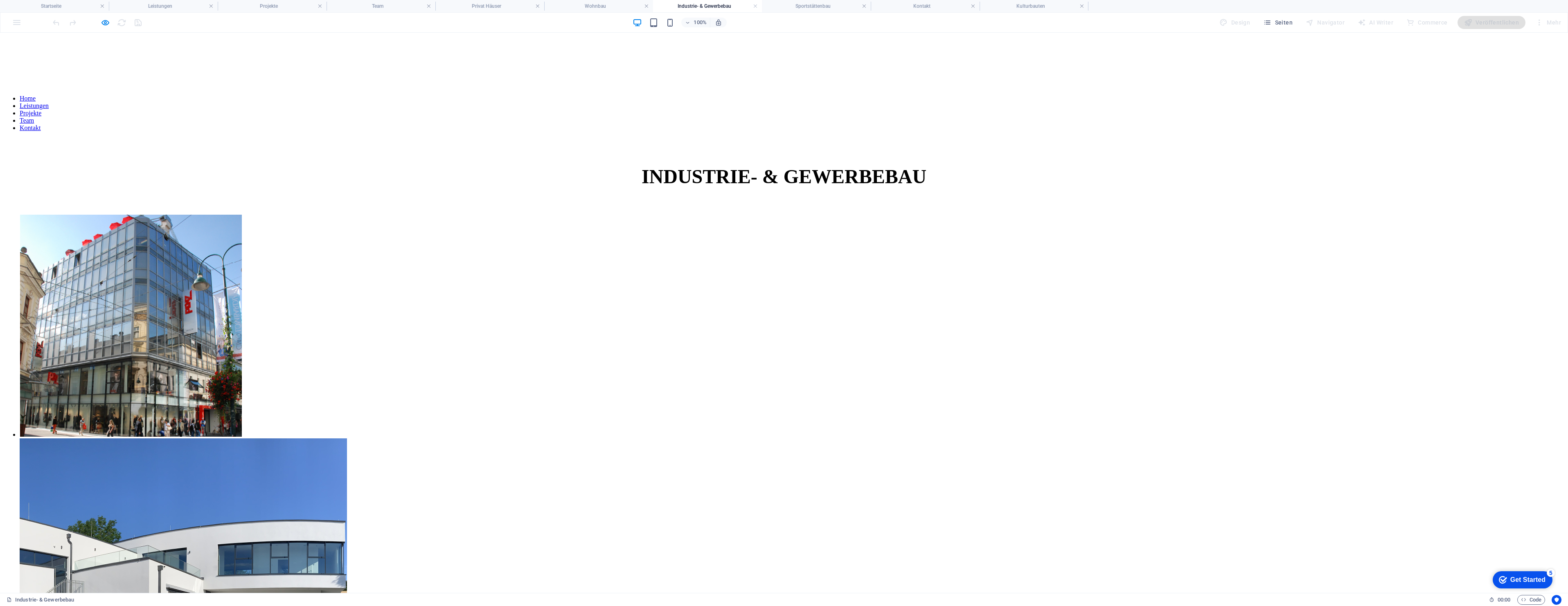
click at [218, 431] on link at bounding box center [130, 434] width 222 height 7
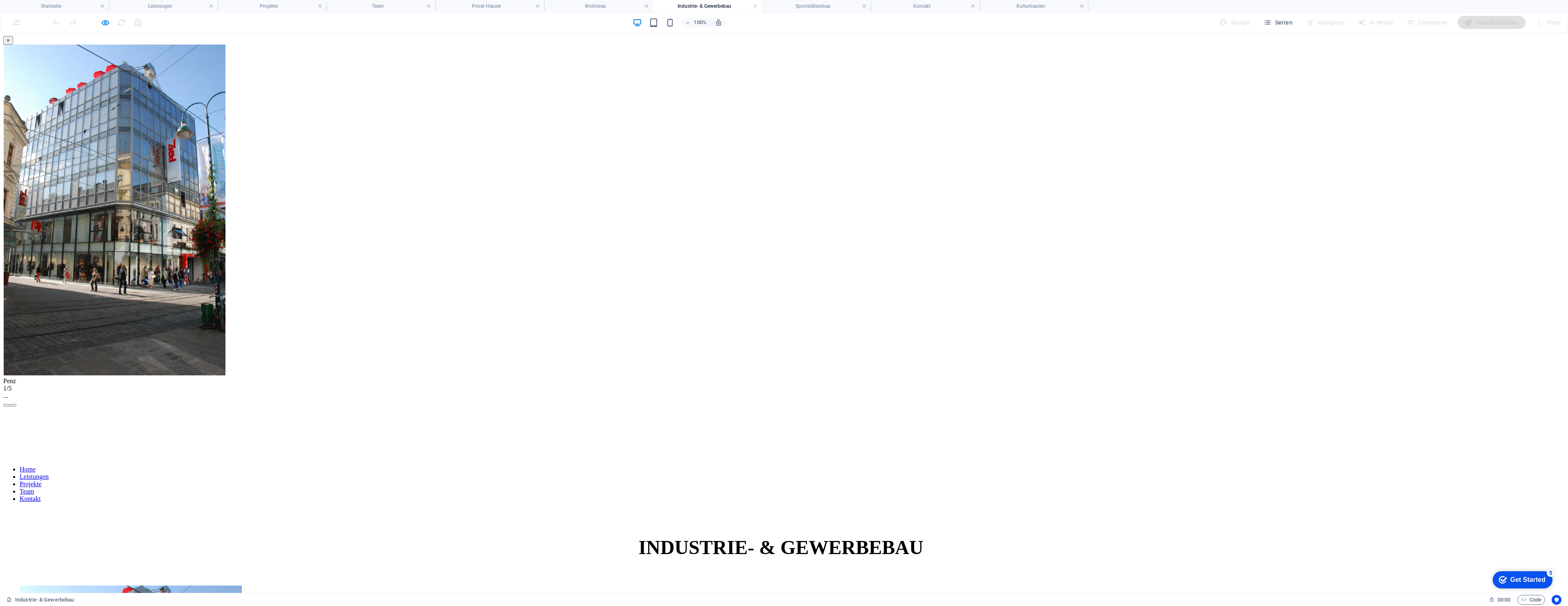
click at [13, 44] on button "×" at bounding box center [8, 40] width 10 height 9
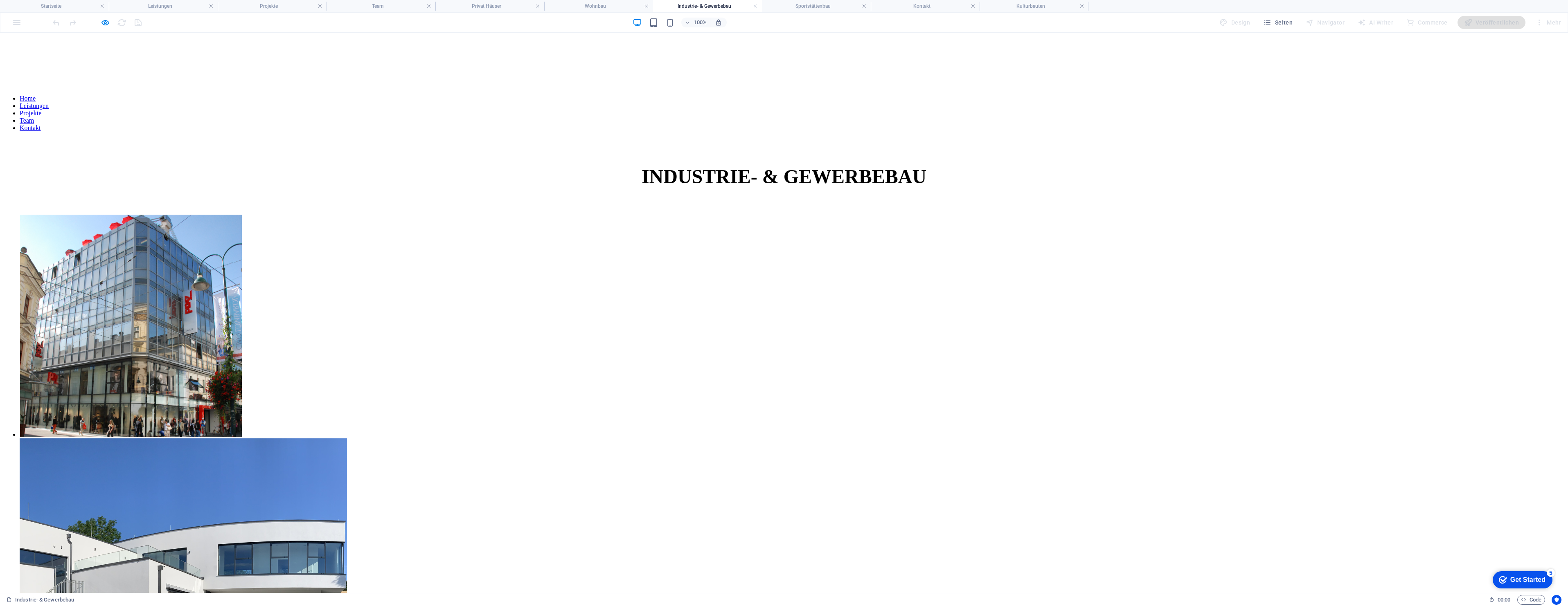
click at [34, 117] on link "Team" at bounding box center [27, 120] width 15 height 7
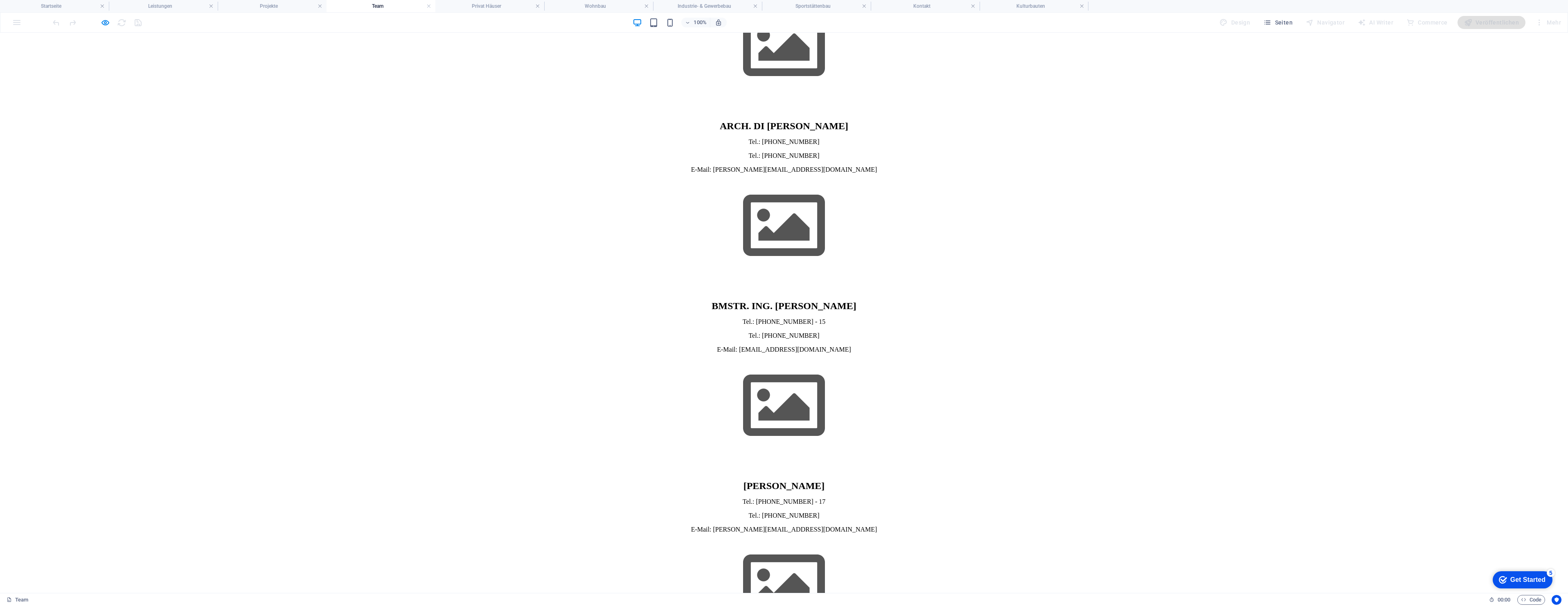
scroll to position [327, 0]
